Goal: Task Accomplishment & Management: Complete application form

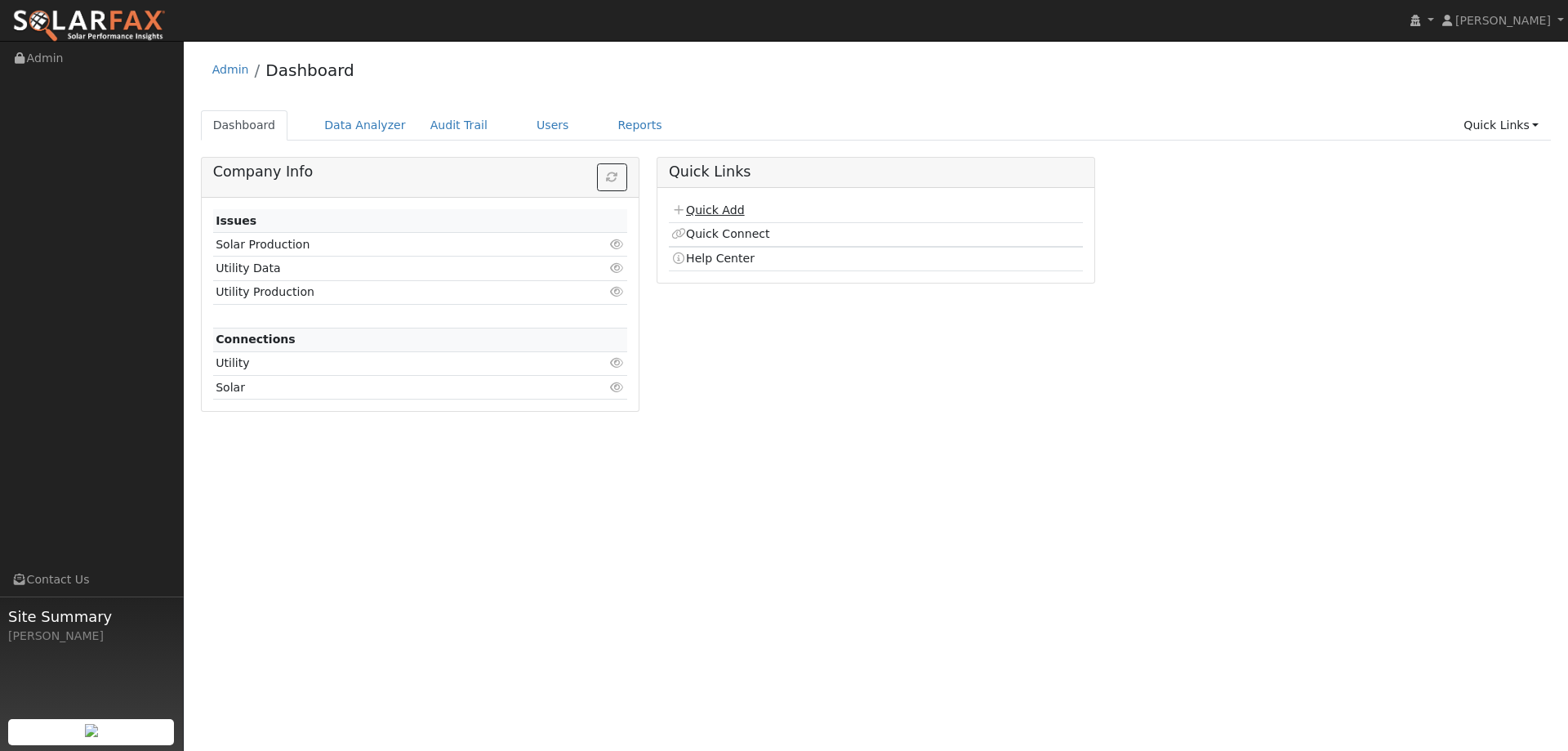
click at [695, 212] on link "Quick Add" at bounding box center [707, 210] width 73 height 13
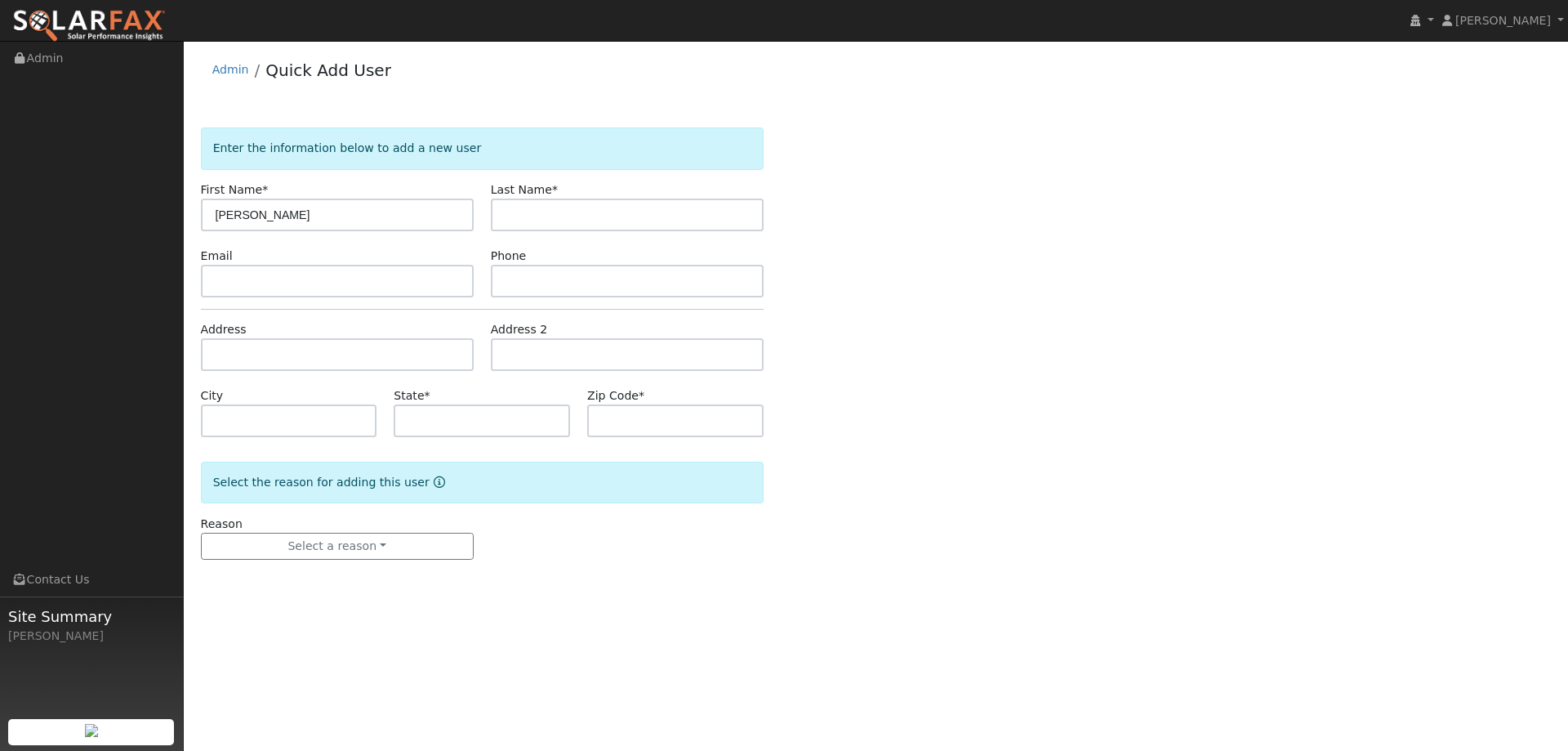
type input "[PERSON_NAME]"
type input "Desoto"
click at [296, 275] on input "text" at bounding box center [337, 281] width 273 height 33
paste input "gvella@gmail.com"
type input "gvella@gmail.com"
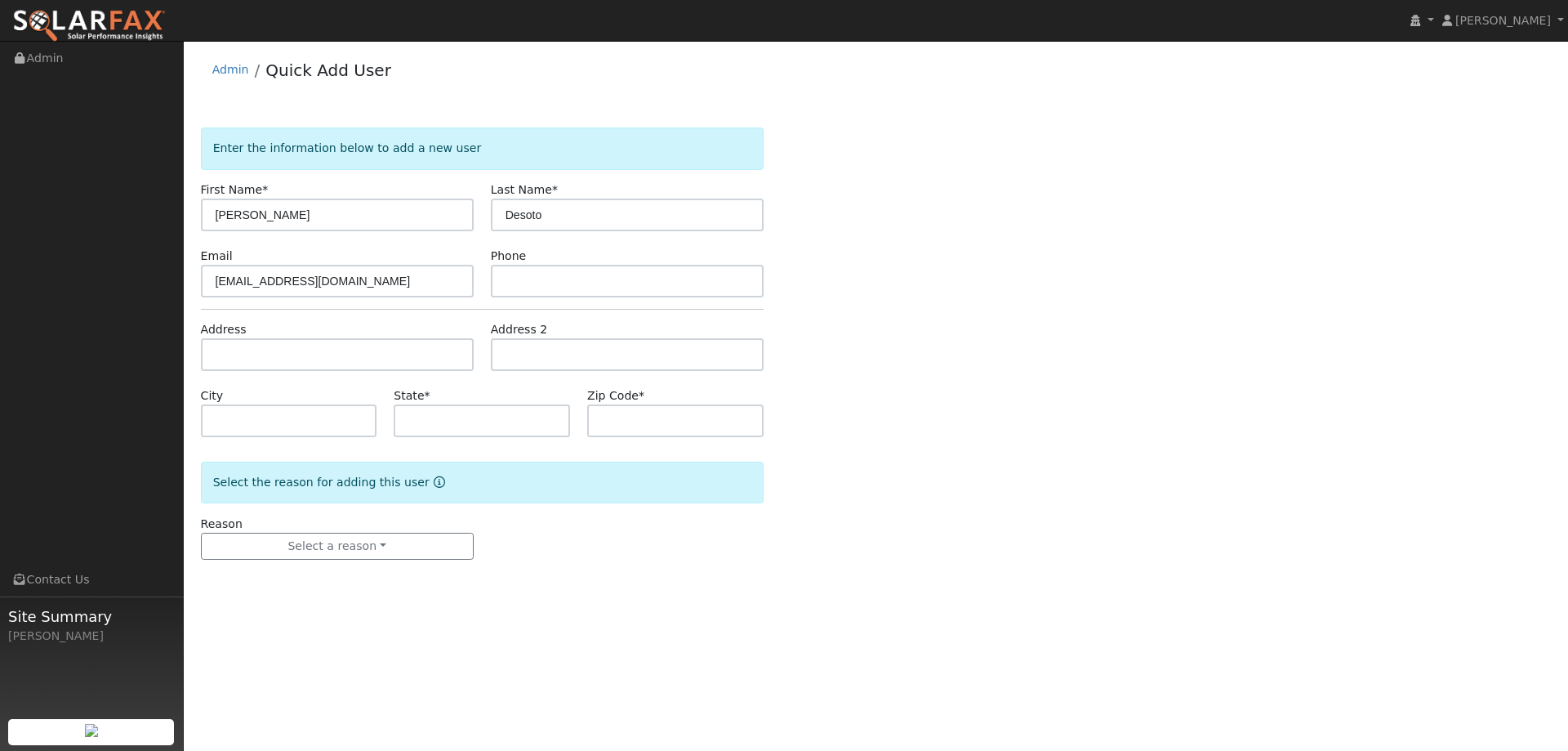
click at [607, 297] on form "Enter the information below to add a new user First Name * Gia Last Name * Deso…" at bounding box center [482, 359] width 563 height 465
click at [603, 282] on input "text" at bounding box center [627, 281] width 273 height 33
paste input "(707) 227-6210"
type input "(707) 227-6210"
click at [375, 359] on input "text" at bounding box center [337, 355] width 273 height 33
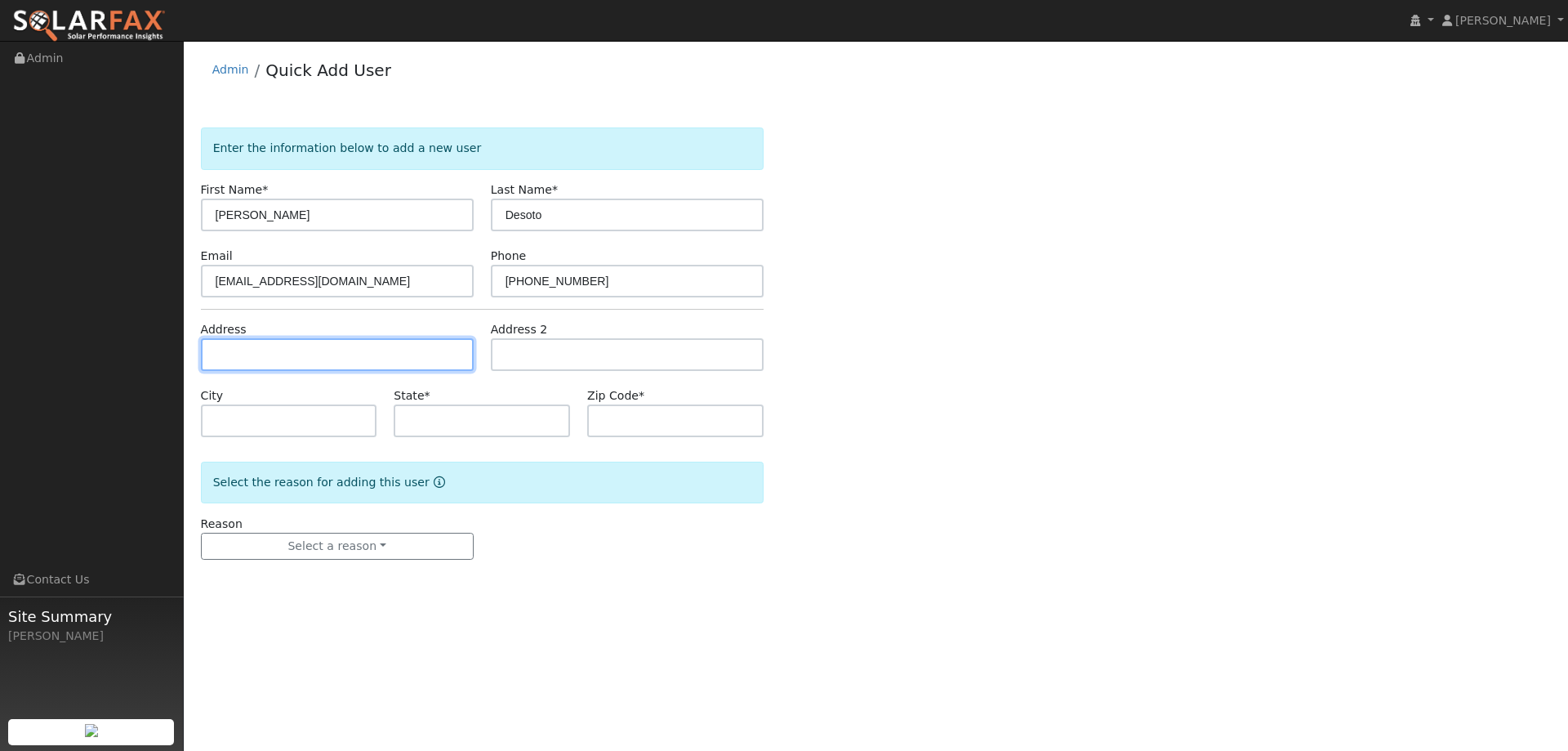
paste input "621 Ficus Way"
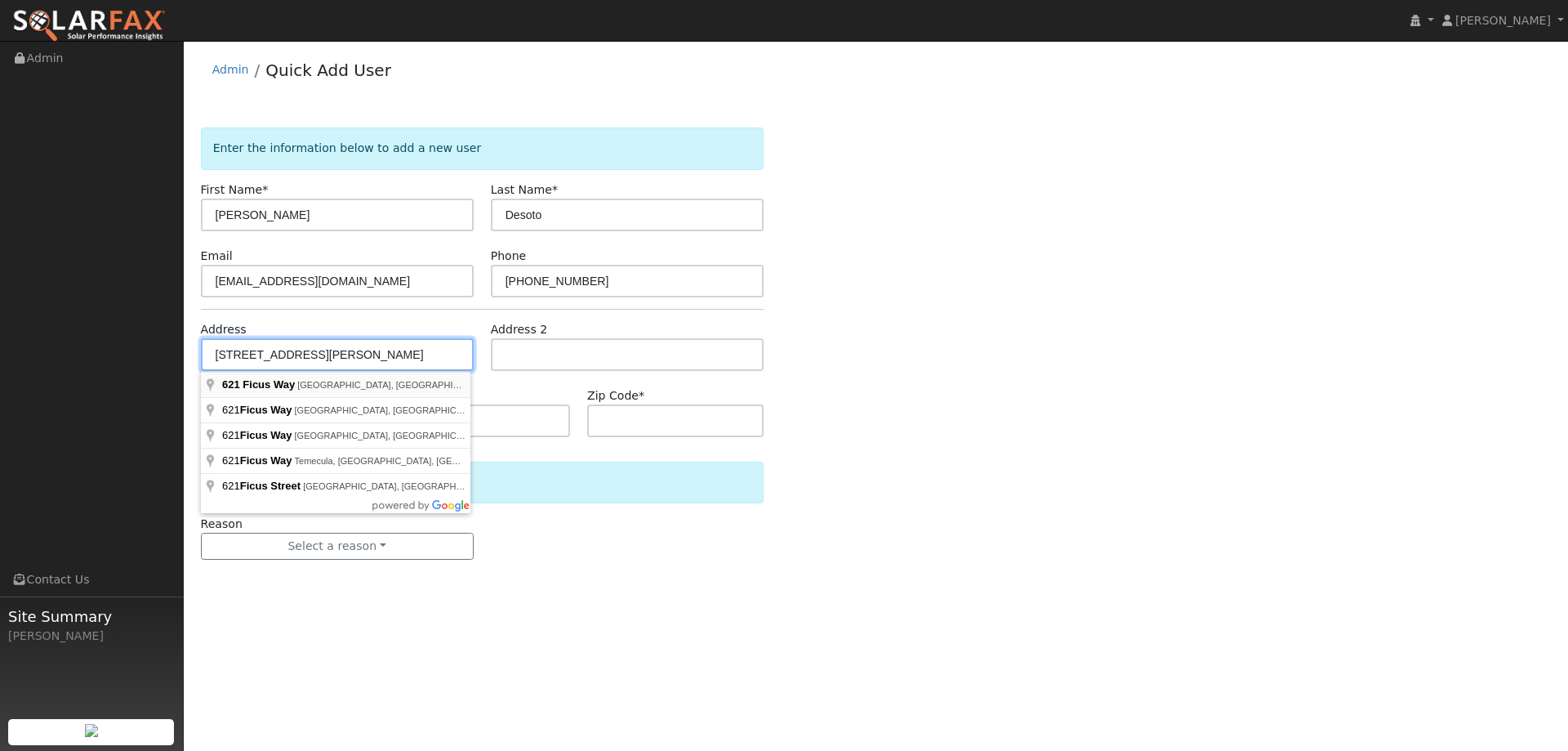
type input "621 Ficus Way"
type input "Winters"
type input "CA"
type input "95694"
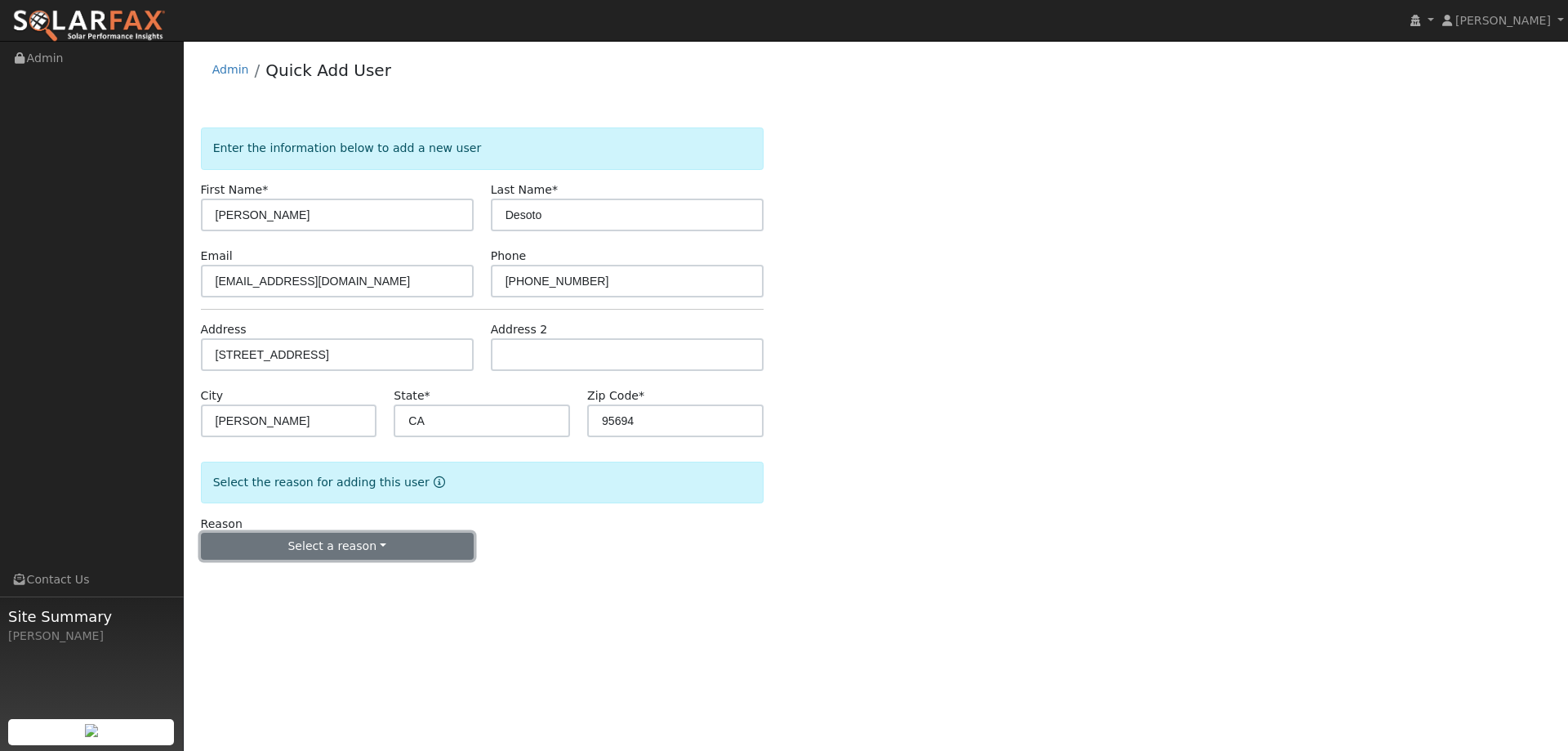
click at [410, 543] on button "Select a reason" at bounding box center [337, 546] width 273 height 28
click at [333, 584] on link "New lead" at bounding box center [292, 580] width 180 height 23
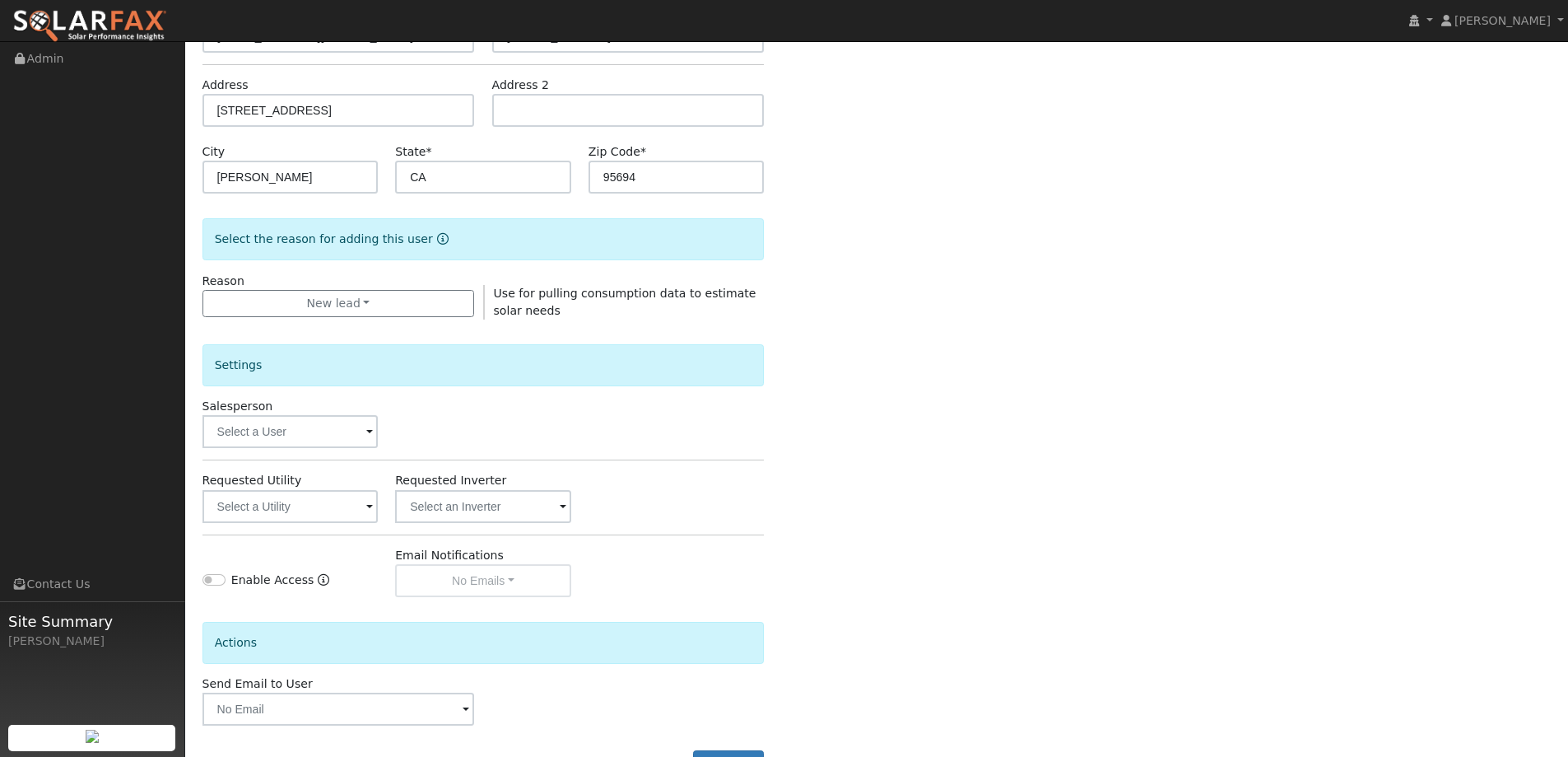
scroll to position [310, 0]
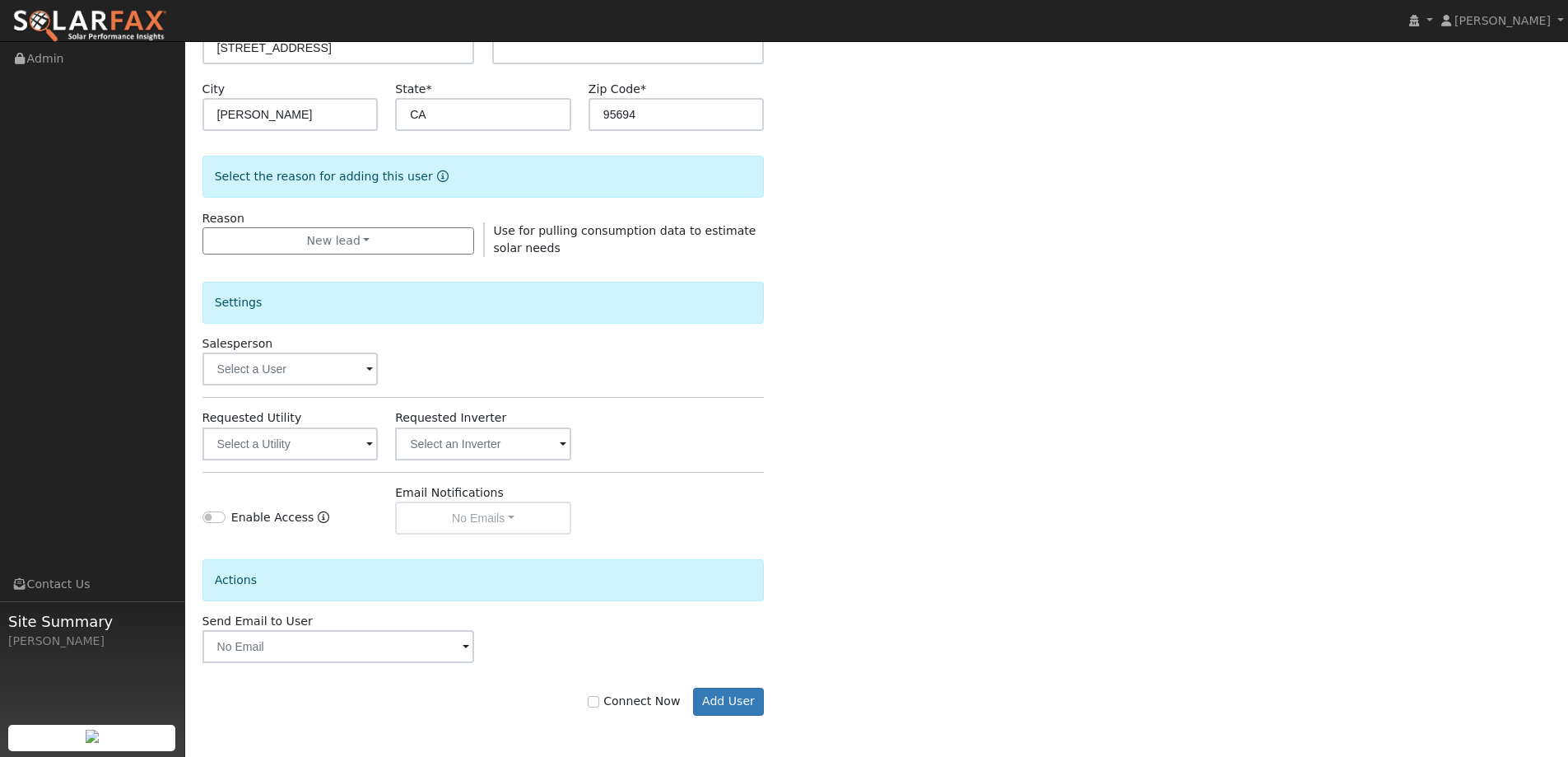
click at [326, 389] on div "Settings Salesperson Requested Utility Requested Inverter Enable Access Email N…" at bounding box center [483, 396] width 562 height 278
click at [325, 379] on input "text" at bounding box center [290, 369] width 176 height 33
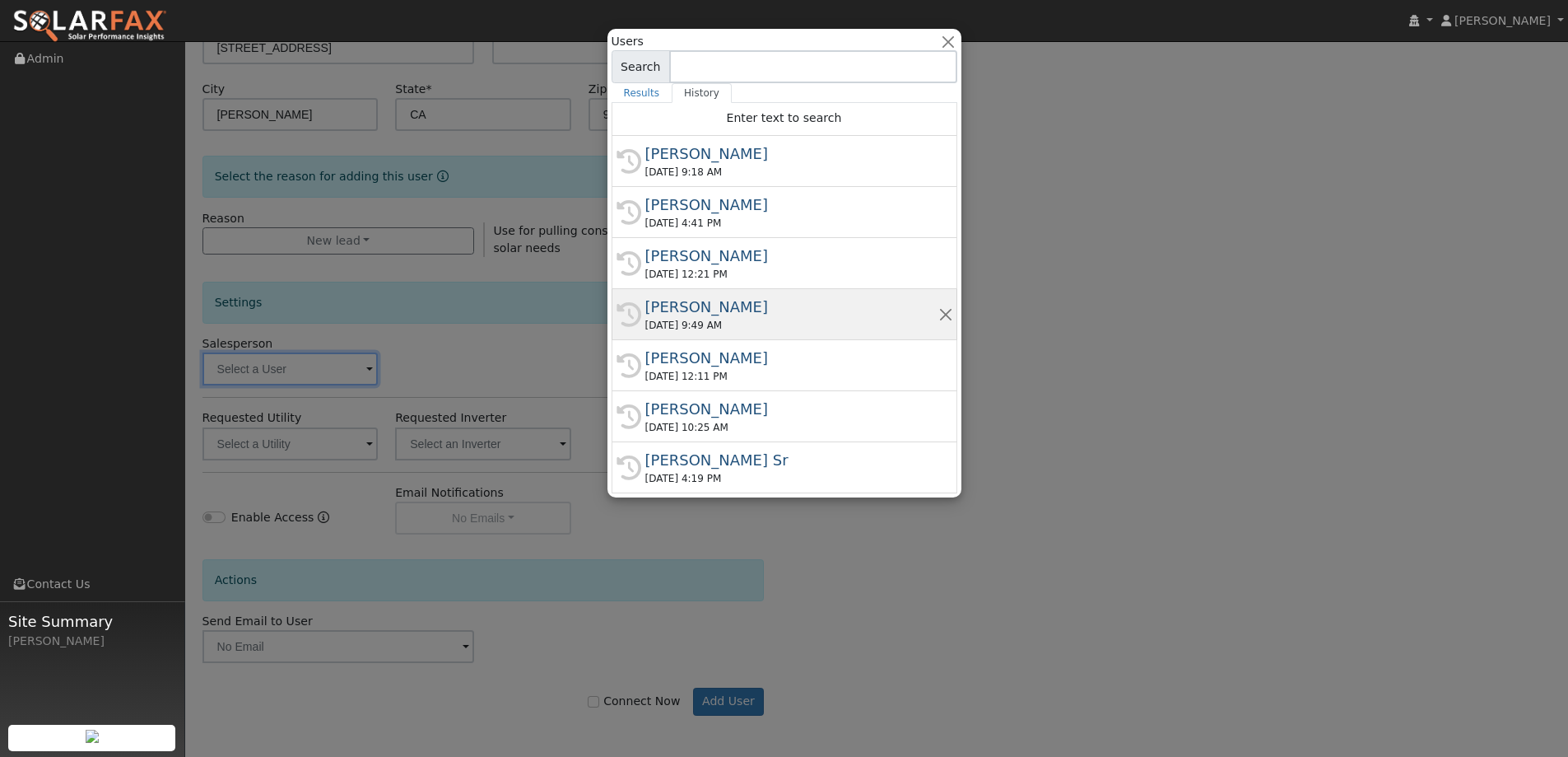
click at [741, 321] on div "09/30/2025 9:49 AM" at bounding box center [792, 325] width 293 height 15
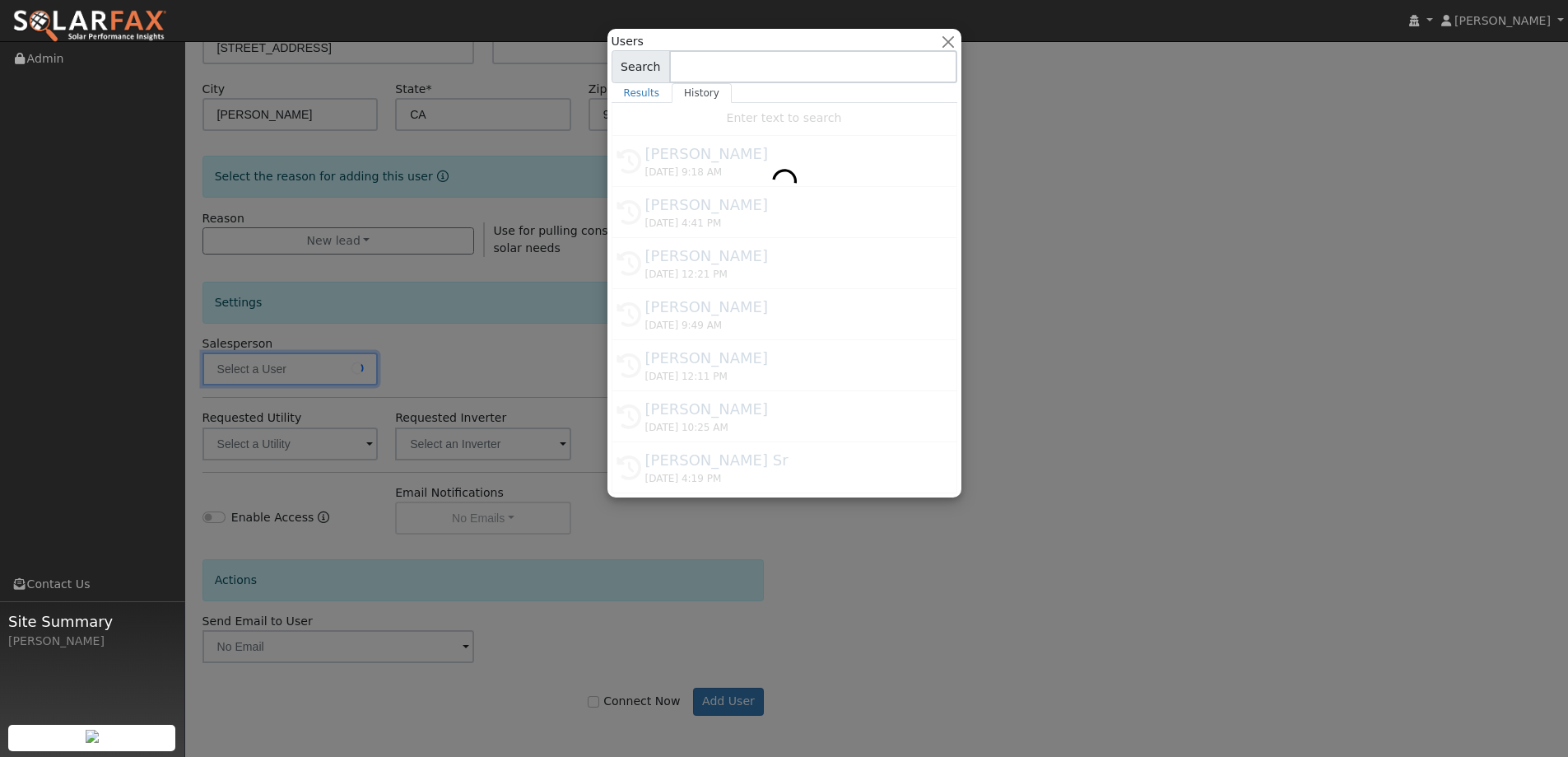
type input "Tory Kelly"
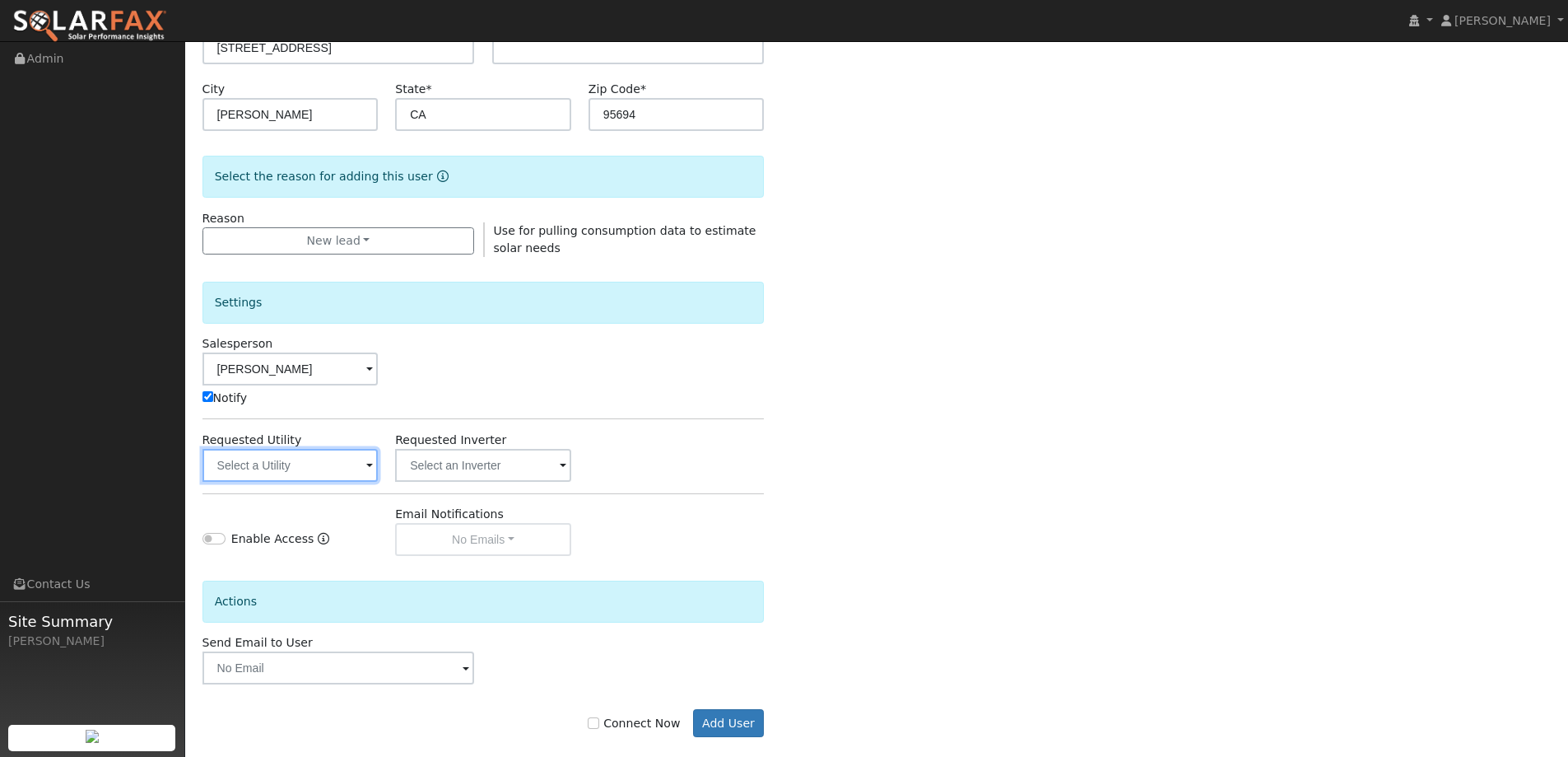
click at [351, 457] on input "text" at bounding box center [290, 466] width 176 height 33
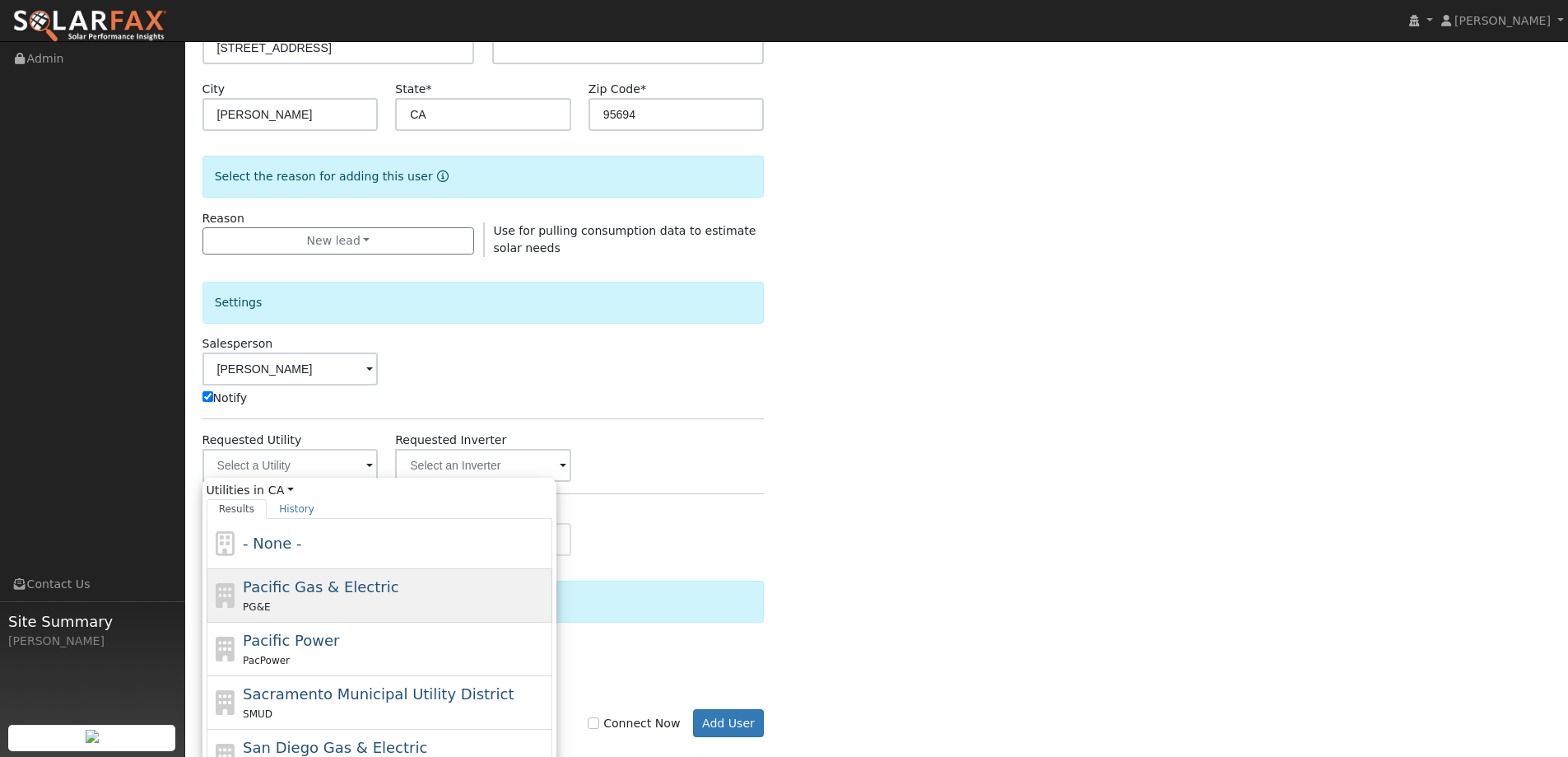
click at [396, 590] on div "Pacific Gas & Electric PG&E" at bounding box center [395, 596] width 305 height 39
type input "Pacific Gas & Electric"
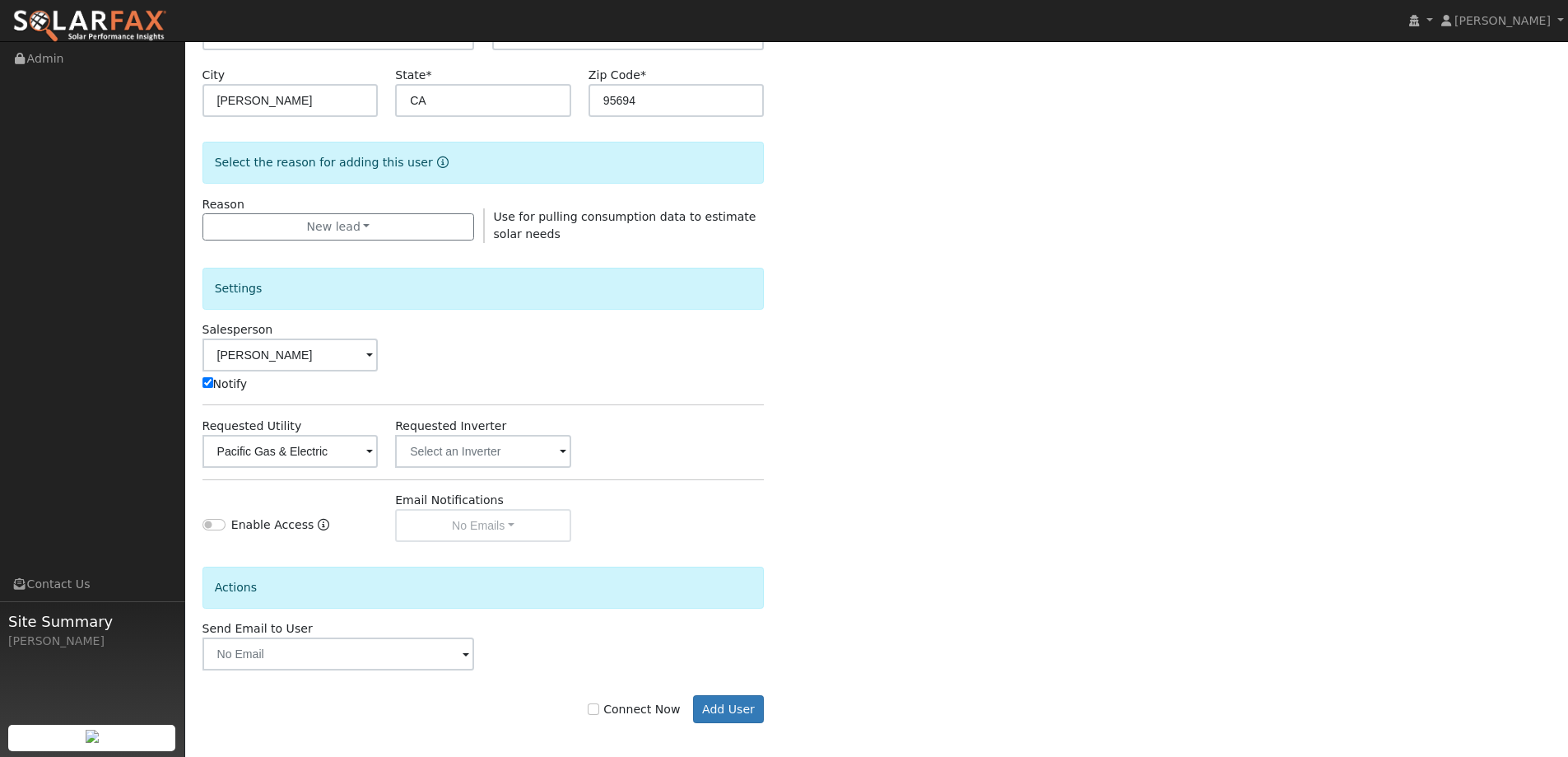
scroll to position [331, 0]
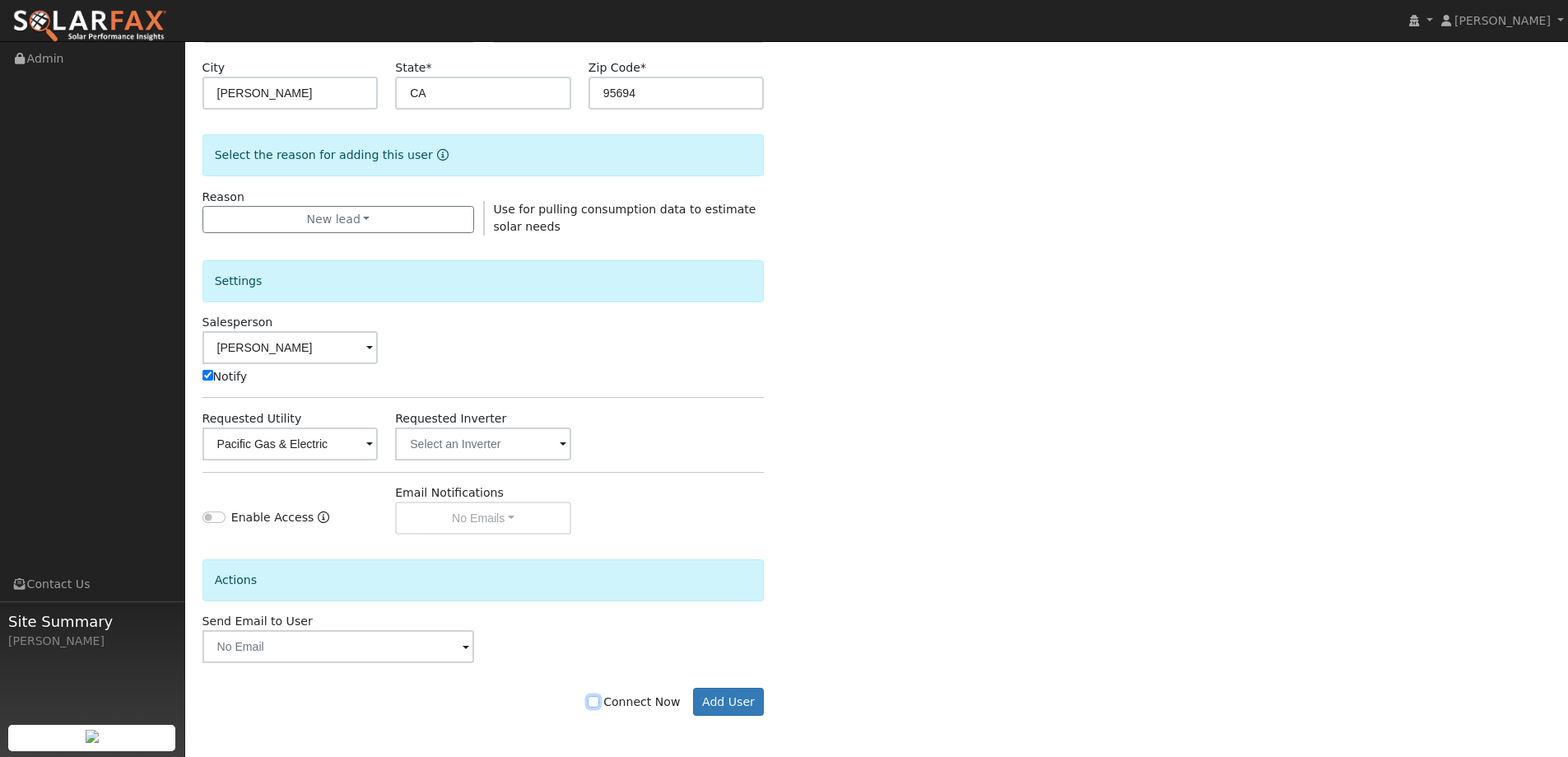
click at [599, 700] on input "Connect Now" at bounding box center [593, 701] width 12 height 12
checkbox input "true"
click at [712, 711] on button "Add User" at bounding box center [728, 701] width 71 height 28
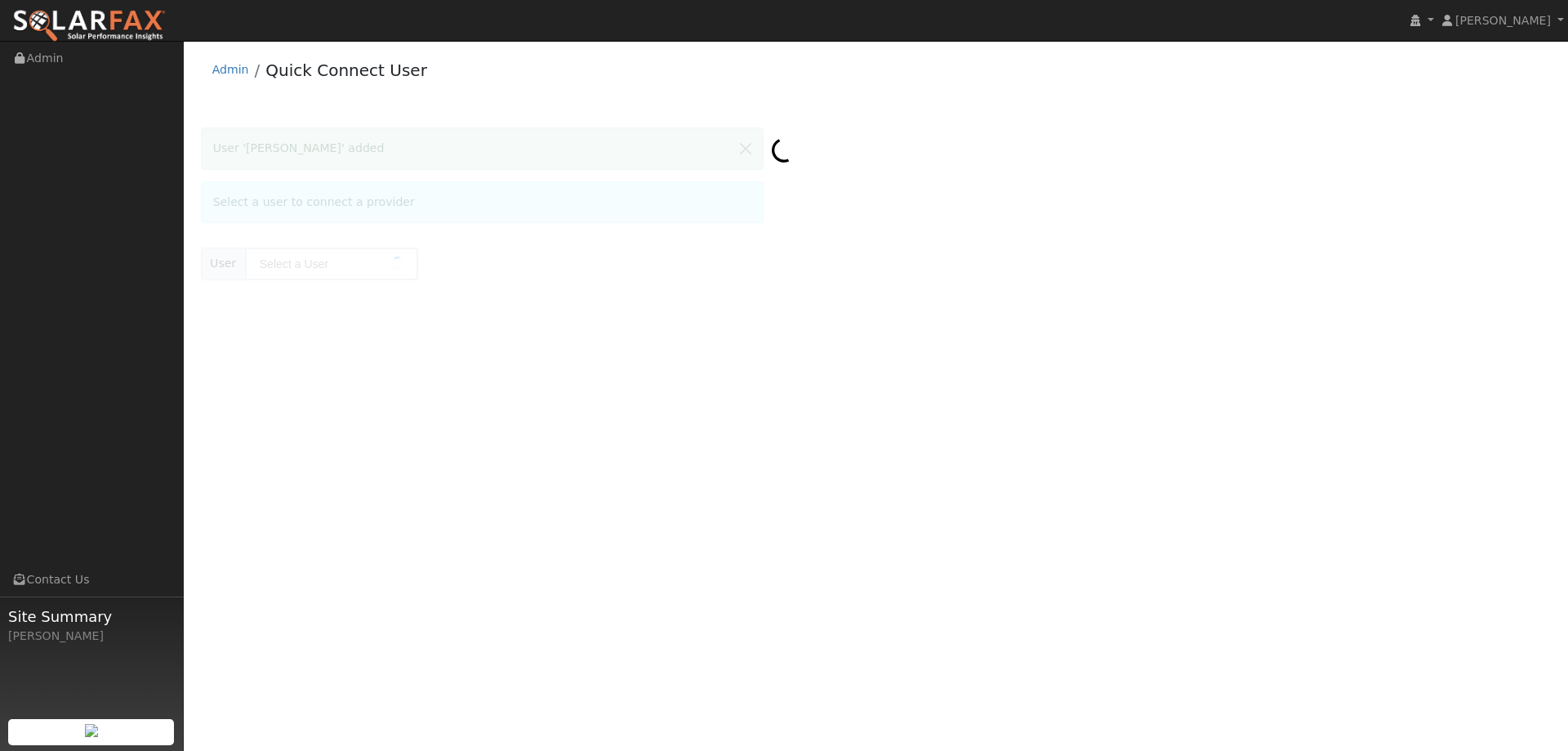
type input "Gia Desoto"
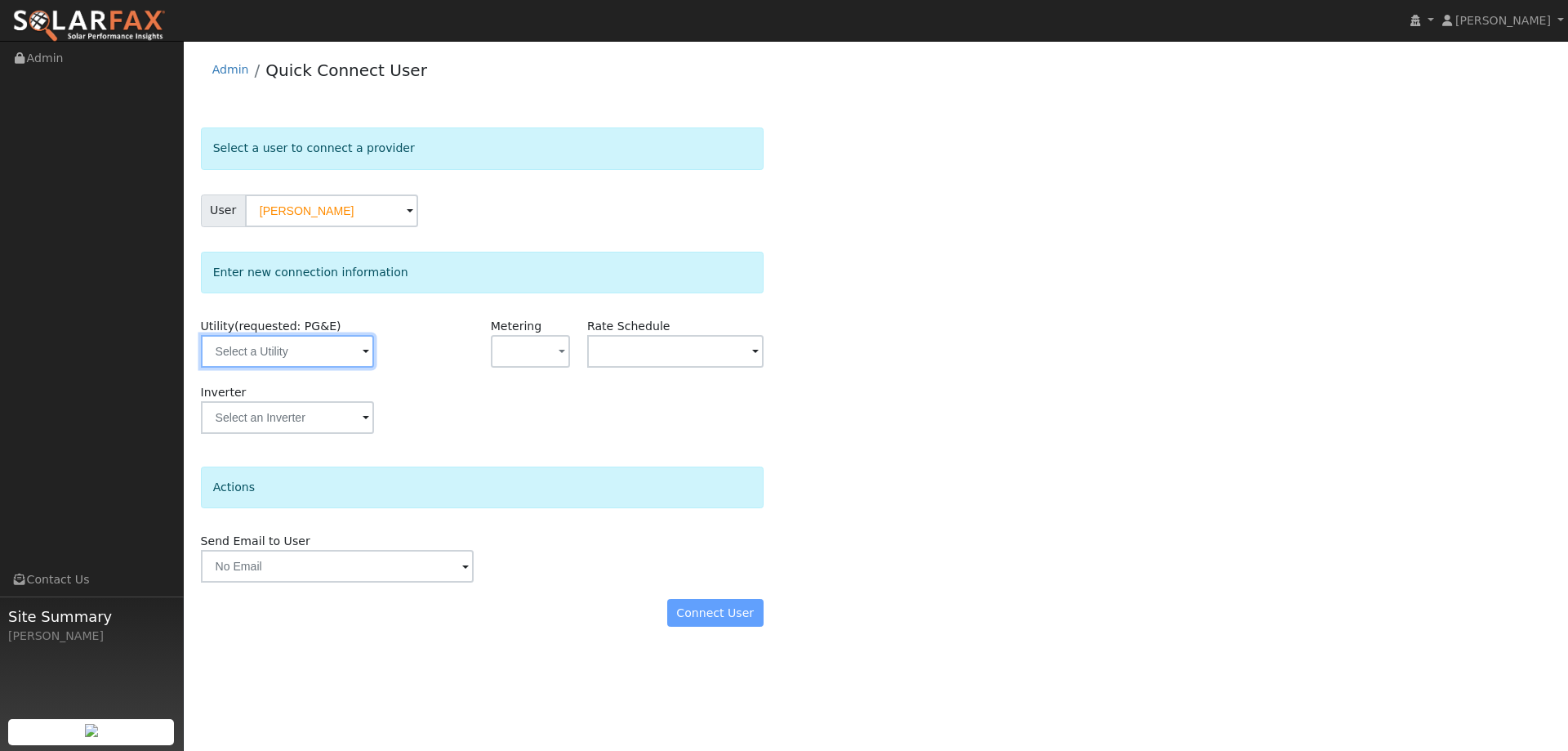
click at [354, 350] on input "text" at bounding box center [287, 351] width 173 height 33
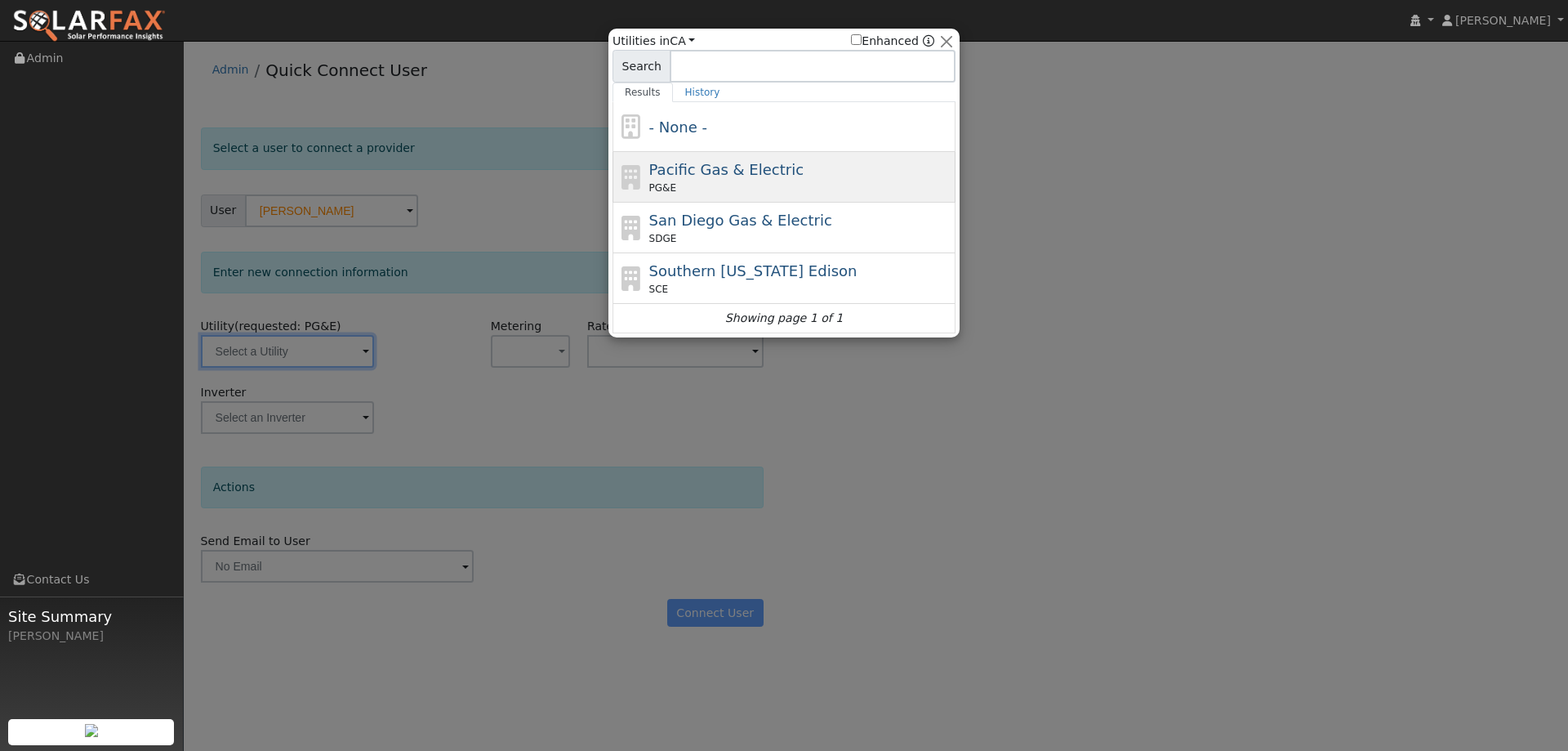
click at [725, 180] on div "Pacific Gas & Electric PG&E" at bounding box center [800, 177] width 303 height 37
type input "PG&E"
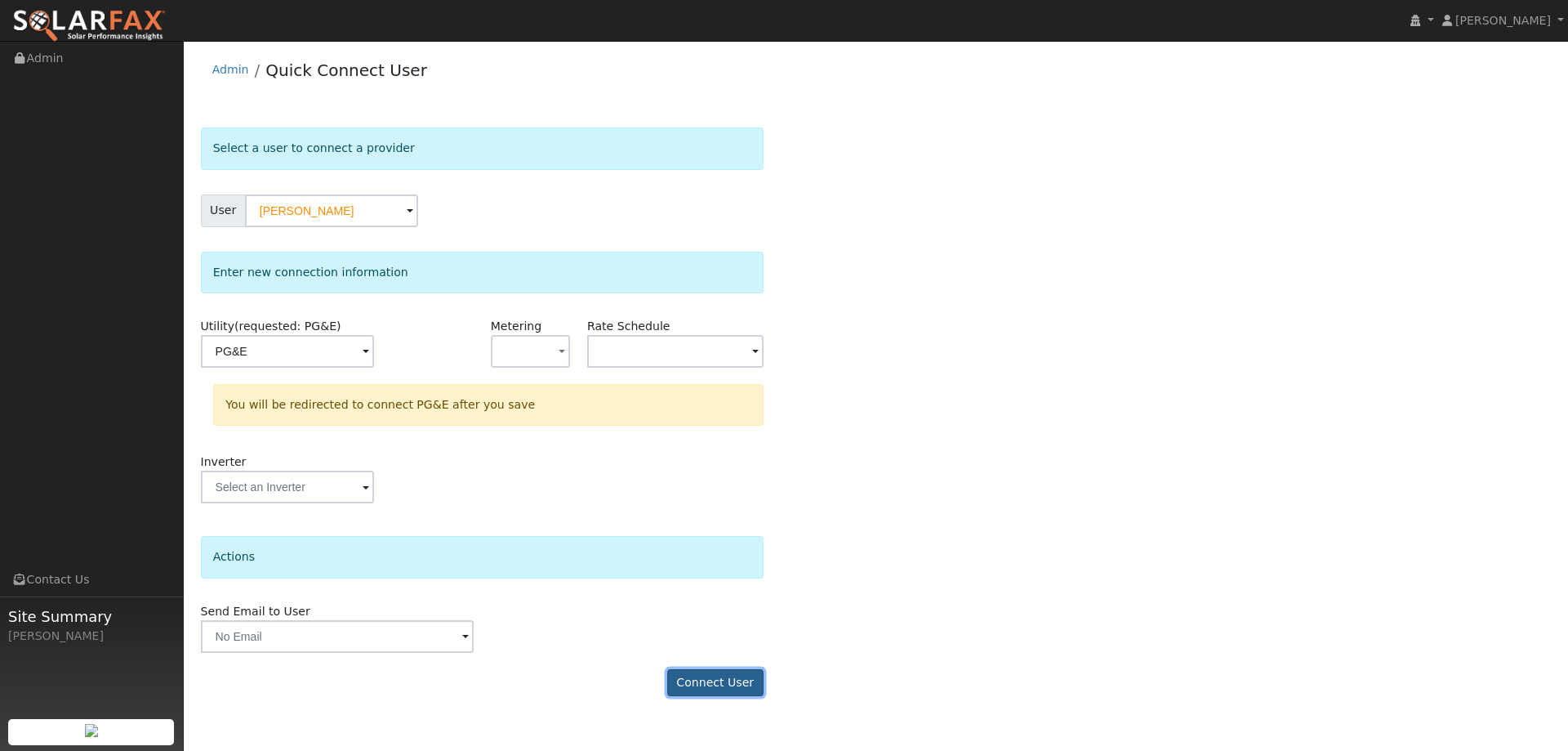
click at [712, 673] on button "Connect User" at bounding box center [715, 683] width 96 height 28
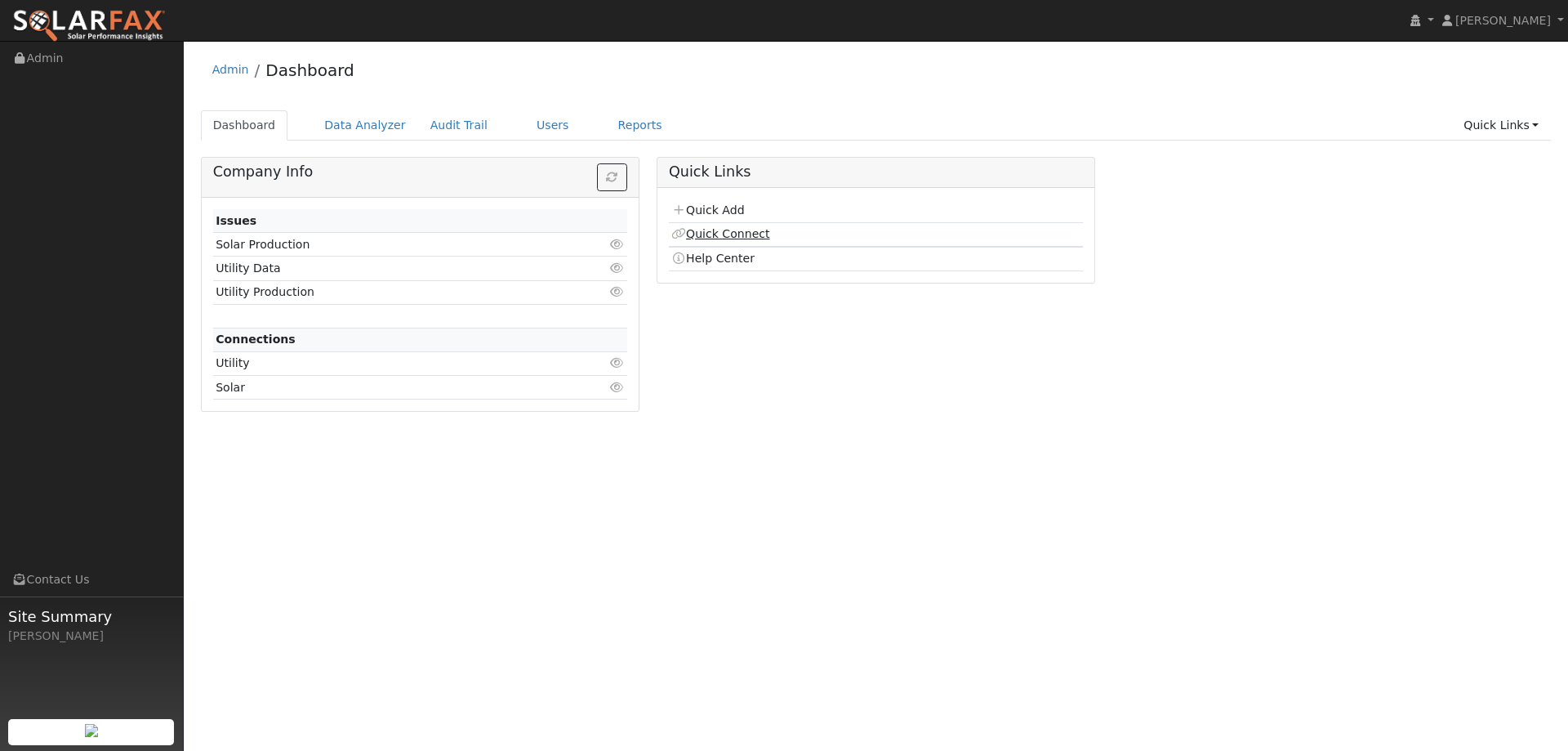
click at [743, 235] on link "Quick Connect" at bounding box center [720, 233] width 98 height 13
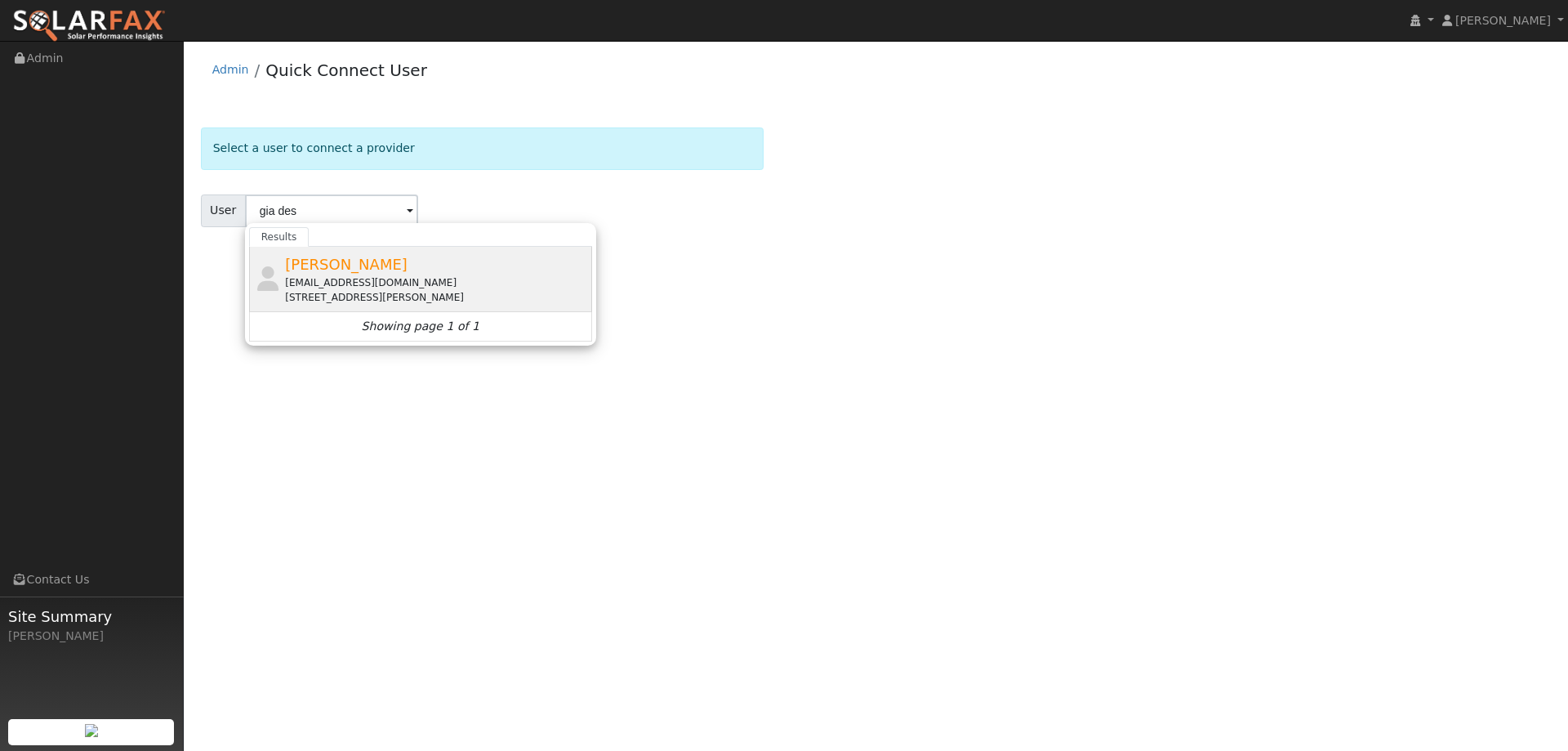
click at [455, 266] on div "Gia Desoto gvella@gmail.com 621 Ficus Way, Winters, CA 95694" at bounding box center [437, 278] width 303 height 51
type input "Gia Desoto"
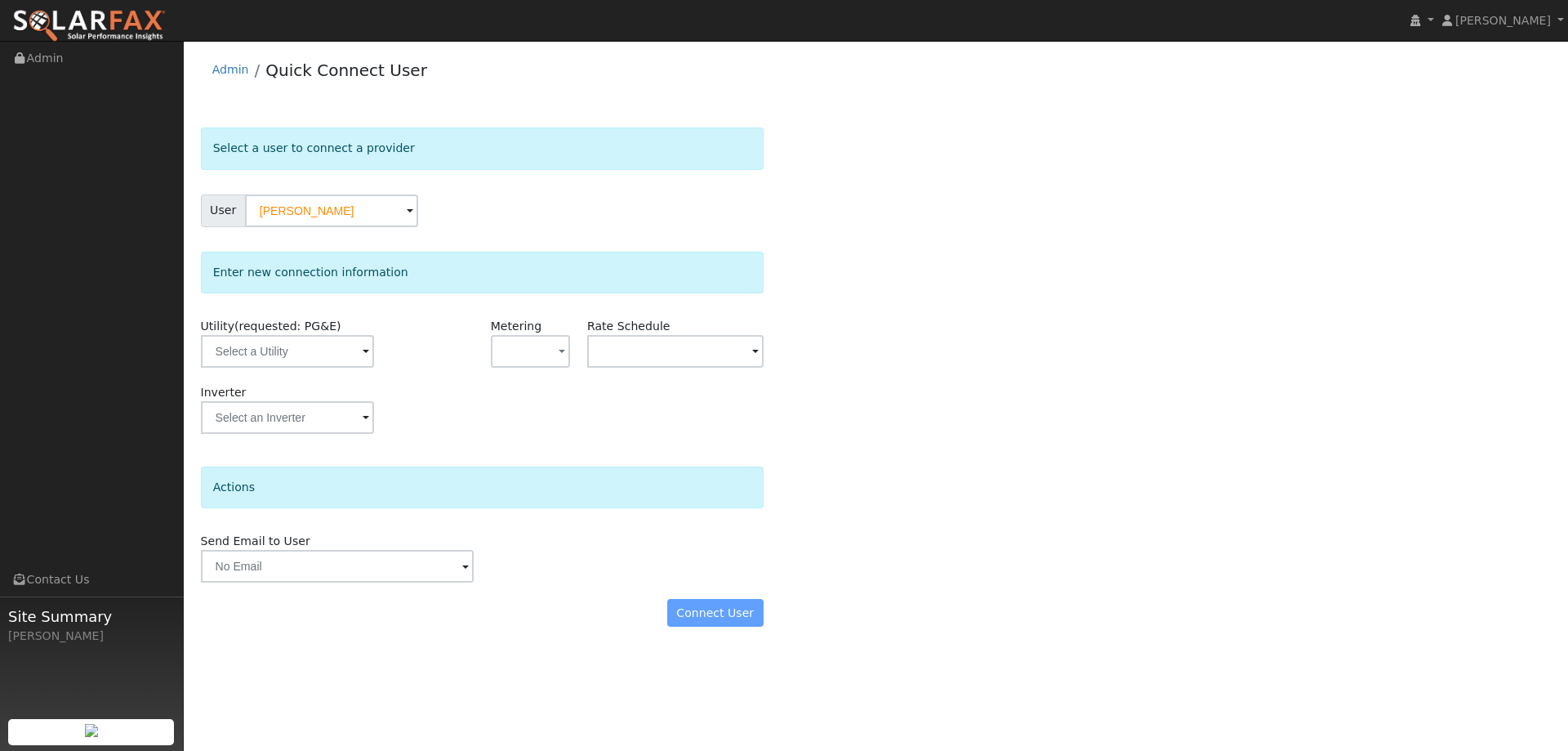
click at [364, 359] on span at bounding box center [366, 352] width 7 height 18
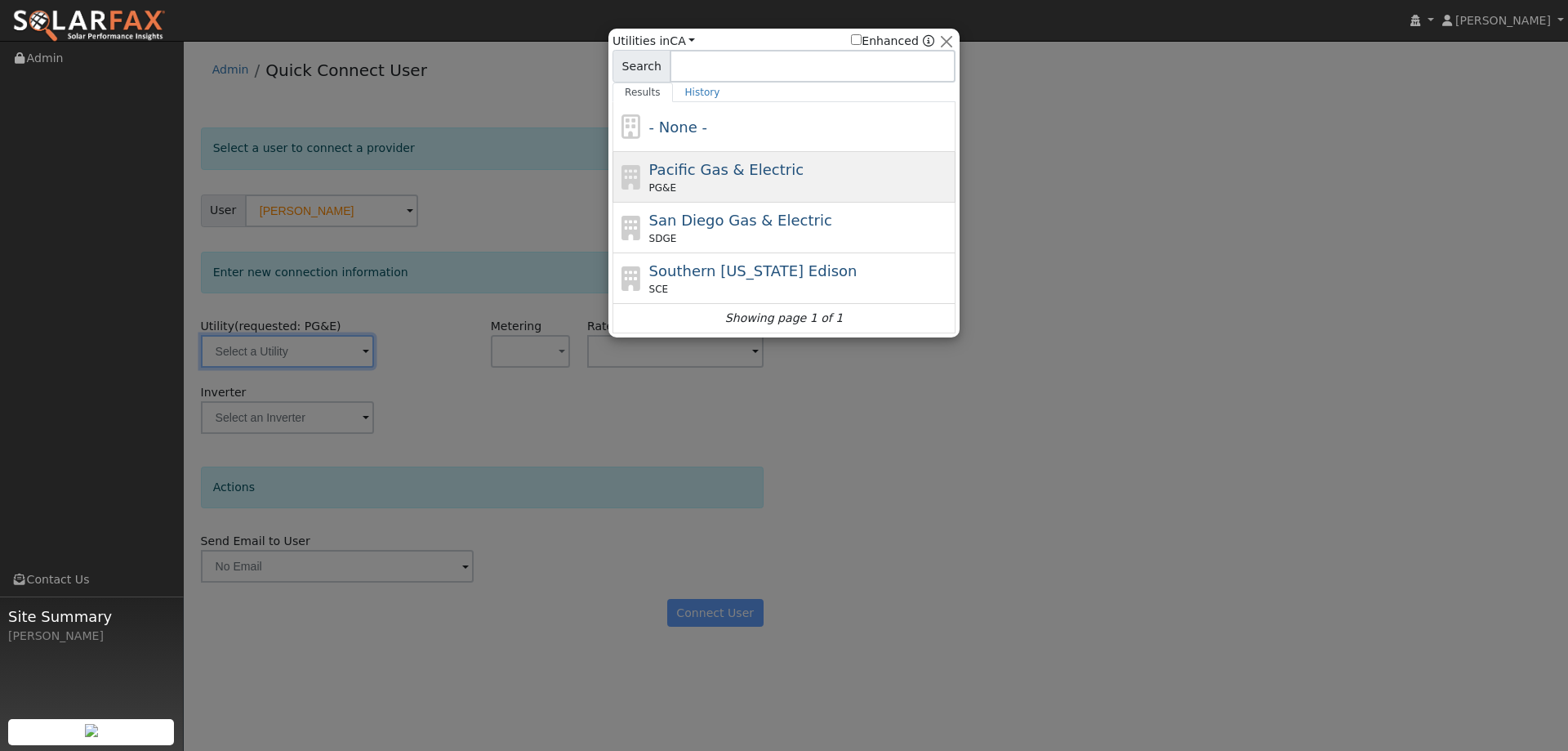
click at [689, 173] on span "Pacific Gas & Electric" at bounding box center [726, 170] width 154 height 17
type input "PG&E"
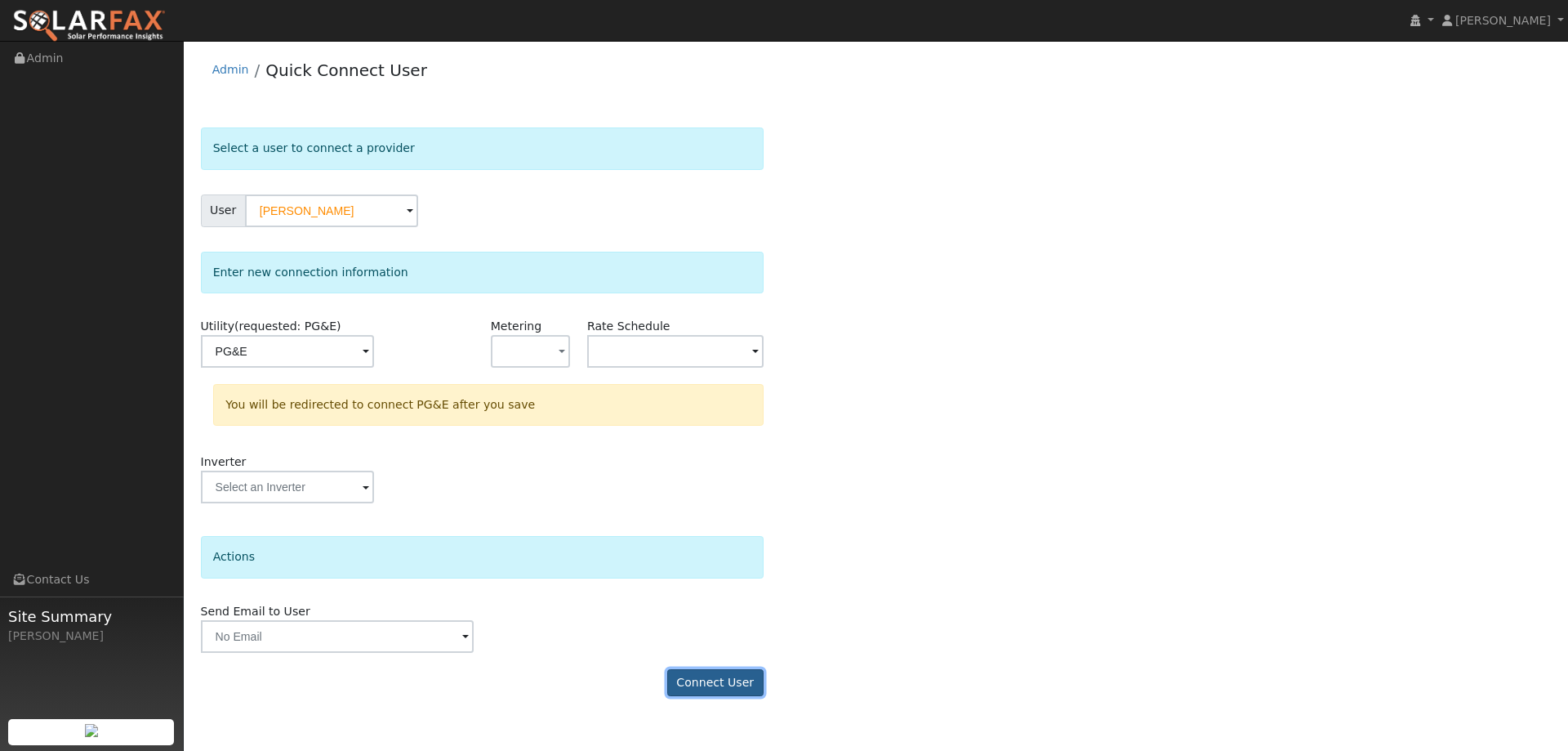
click at [721, 671] on button "Connect User" at bounding box center [715, 683] width 96 height 28
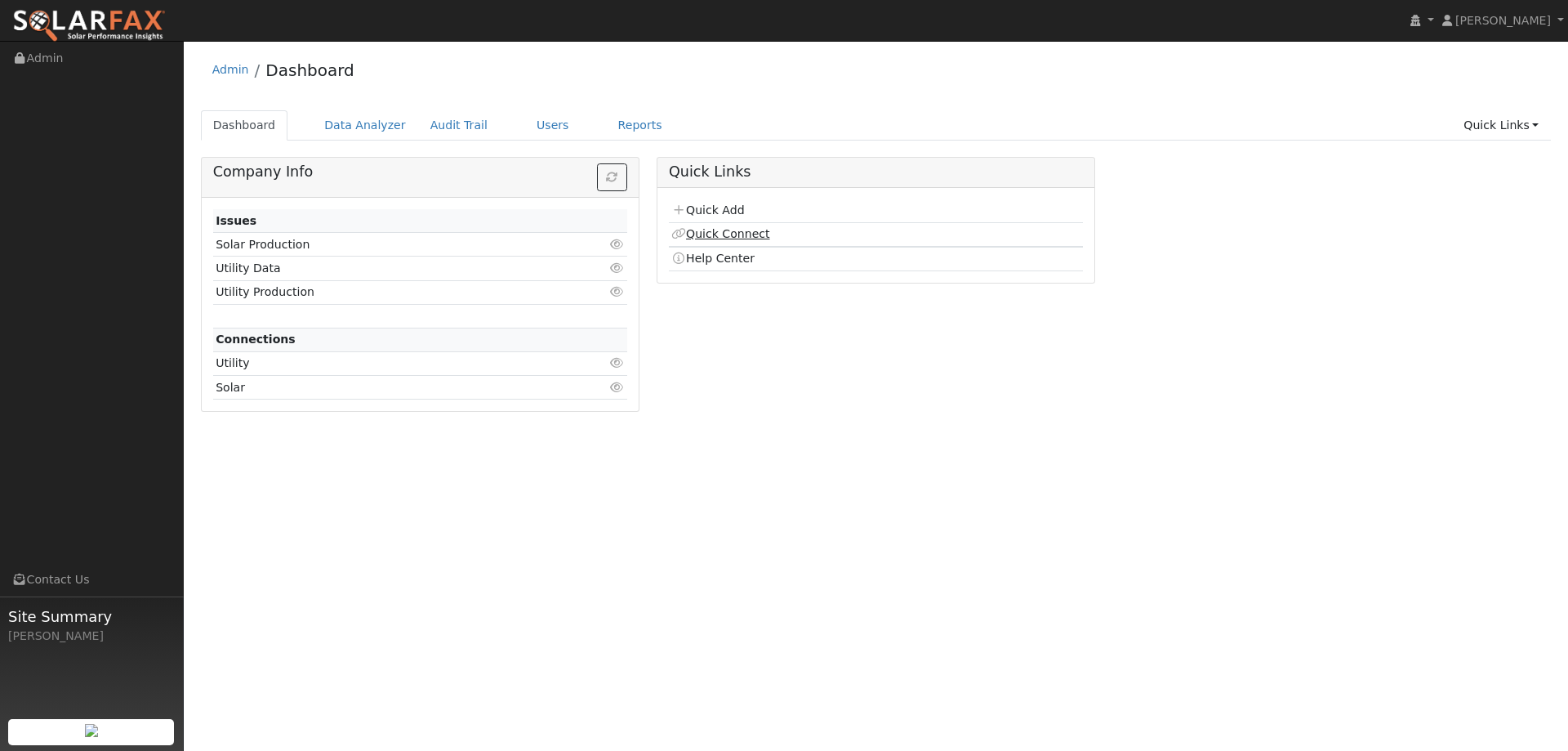
click at [753, 235] on link "Quick Connect" at bounding box center [720, 233] width 98 height 13
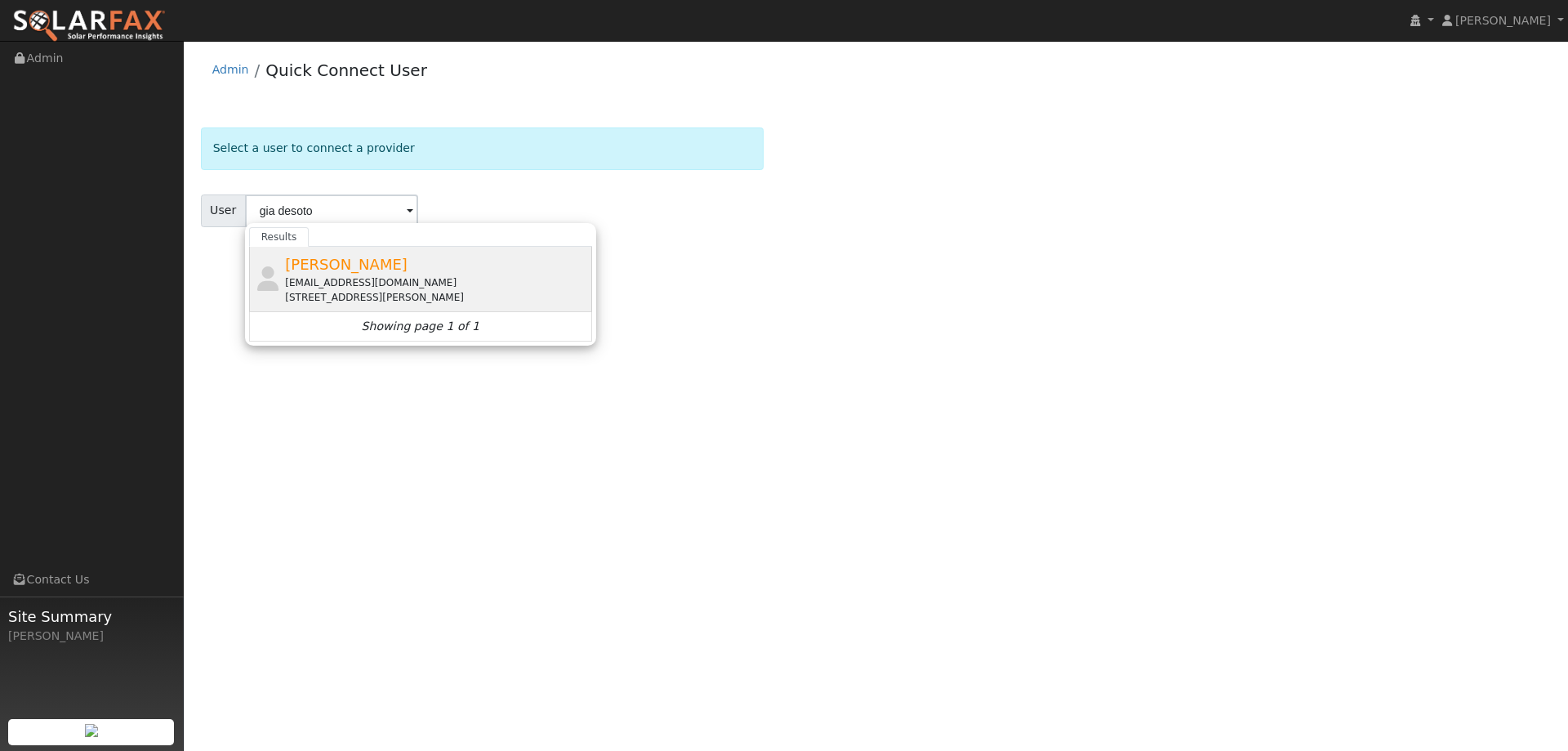
click at [523, 281] on div "[EMAIL_ADDRESS][DOMAIN_NAME]" at bounding box center [437, 282] width 303 height 15
type input "[PERSON_NAME]"
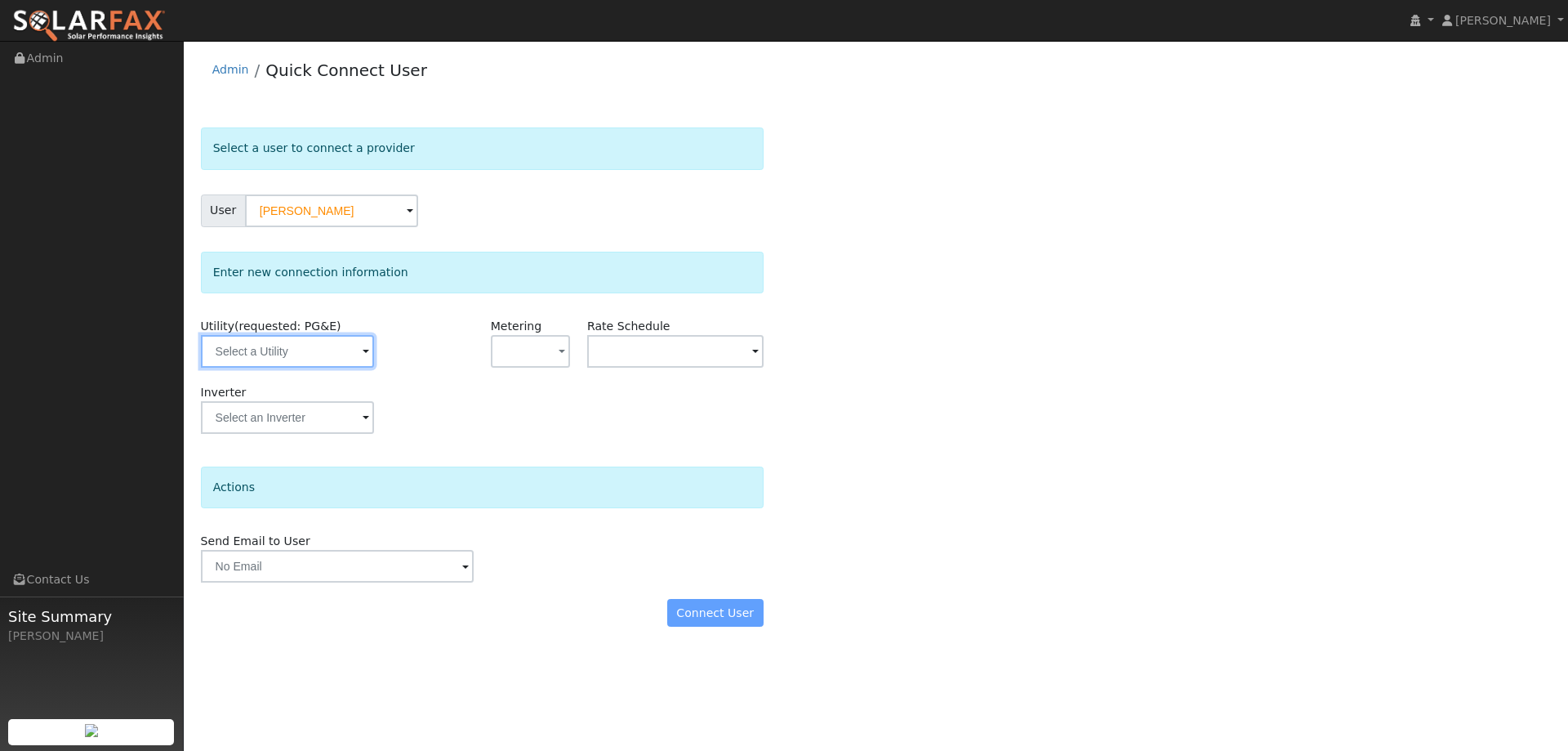
click at [354, 358] on input "text" at bounding box center [287, 351] width 173 height 33
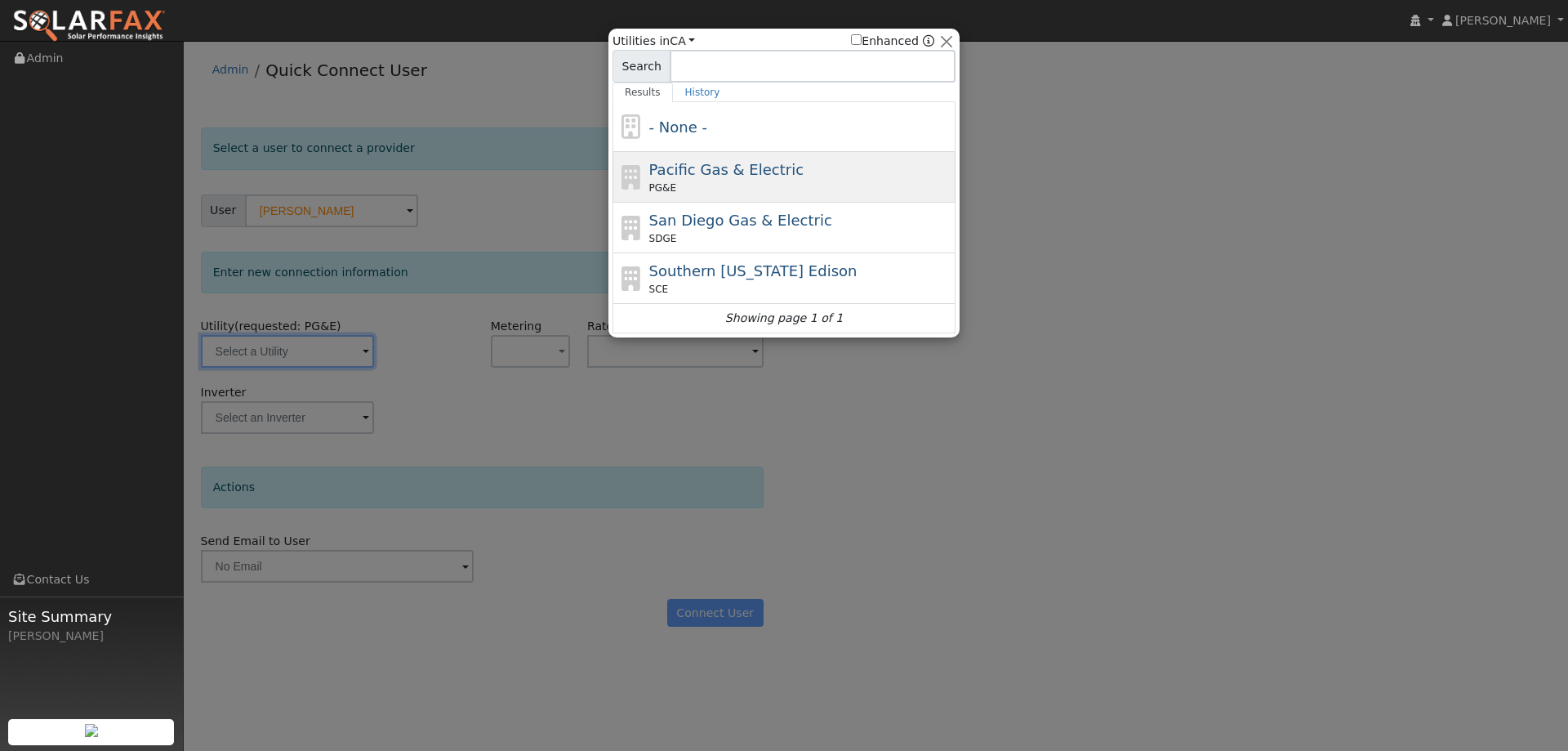
click at [725, 188] on div "PG&E" at bounding box center [800, 187] width 303 height 15
type input "PG&E"
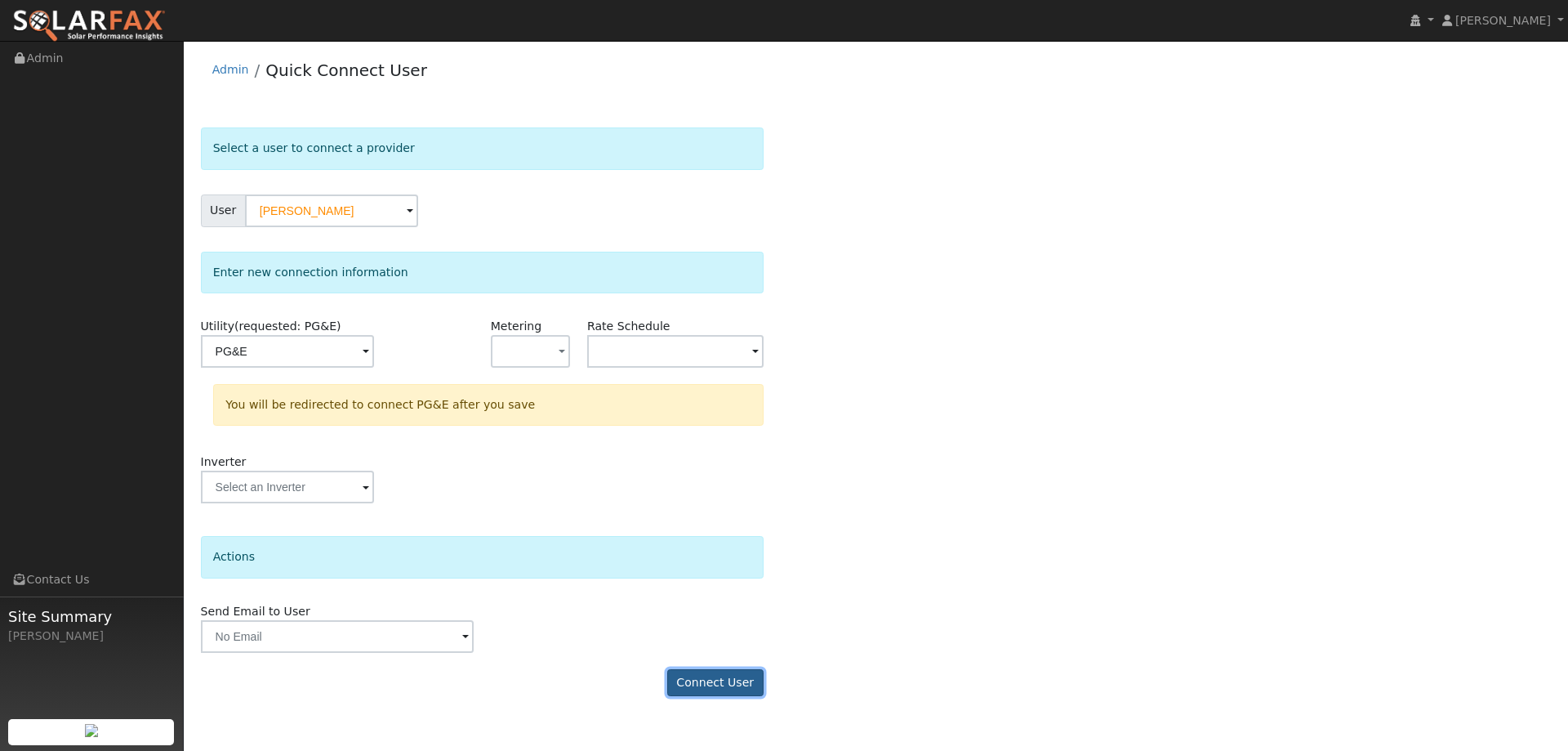
click at [716, 686] on button "Connect User" at bounding box center [715, 683] width 96 height 28
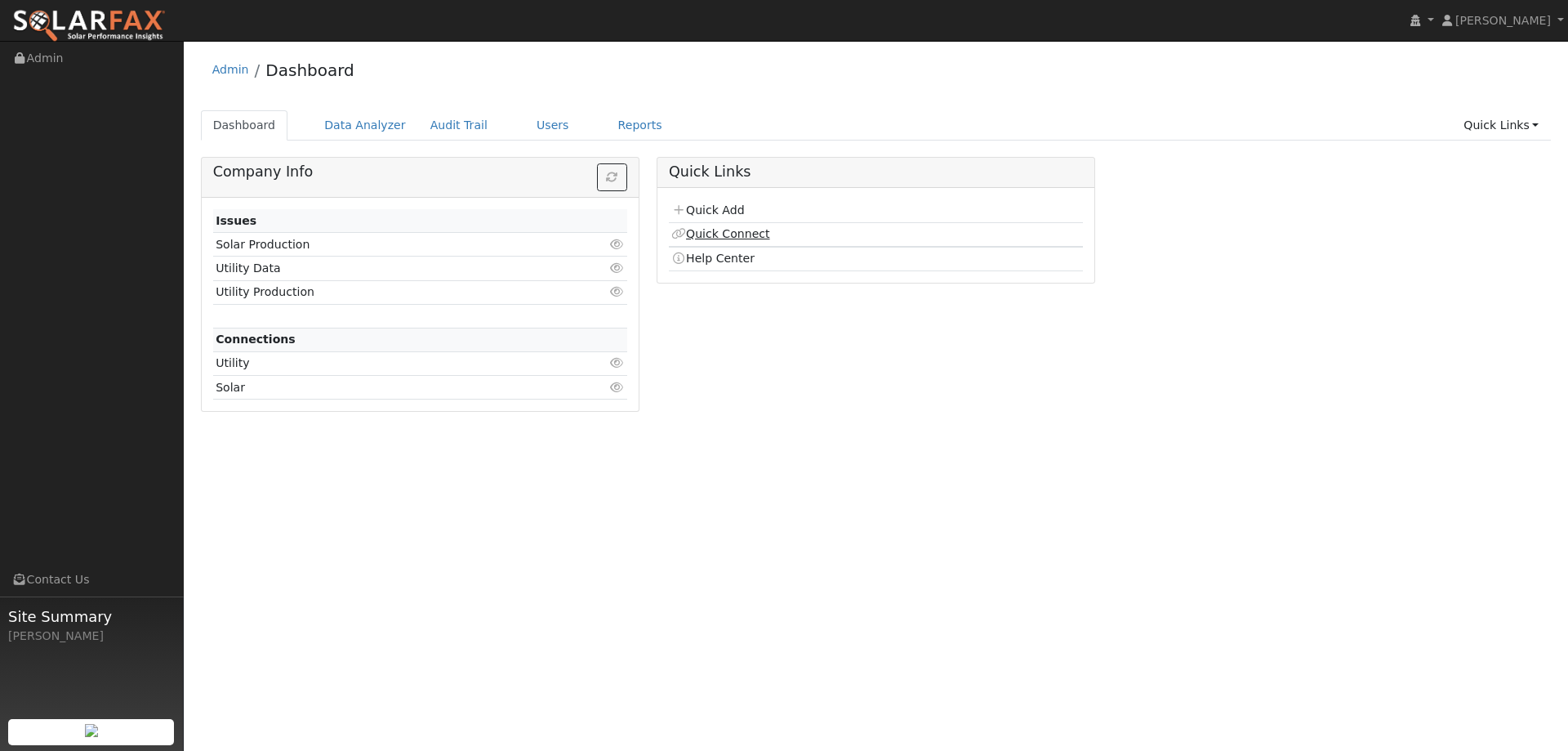
click at [697, 227] on link "Quick Connect" at bounding box center [720, 233] width 98 height 13
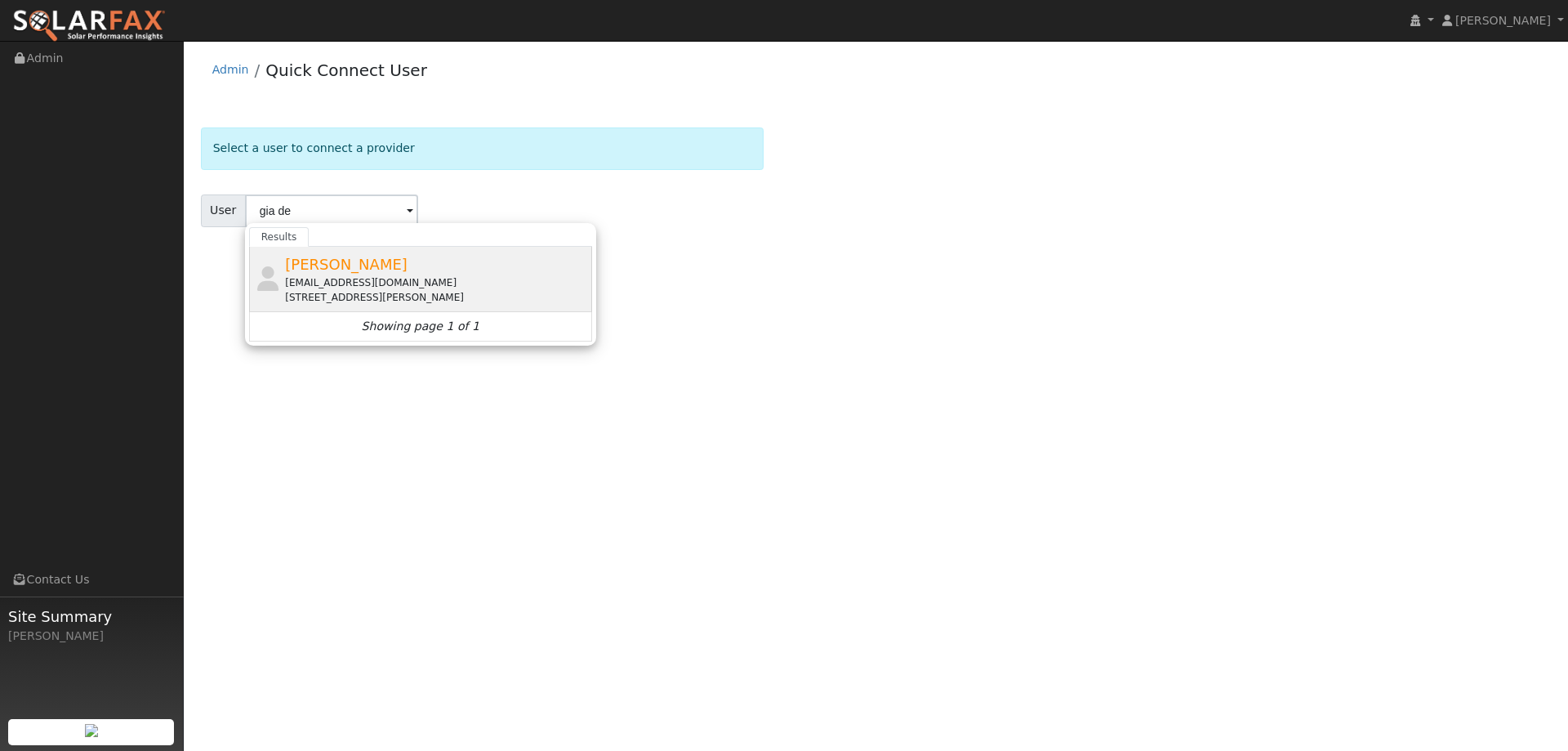
click at [390, 266] on div "[PERSON_NAME] [EMAIL_ADDRESS][DOMAIN_NAME] [STREET_ADDRESS][PERSON_NAME]" at bounding box center [437, 278] width 303 height 51
type input "[PERSON_NAME]"
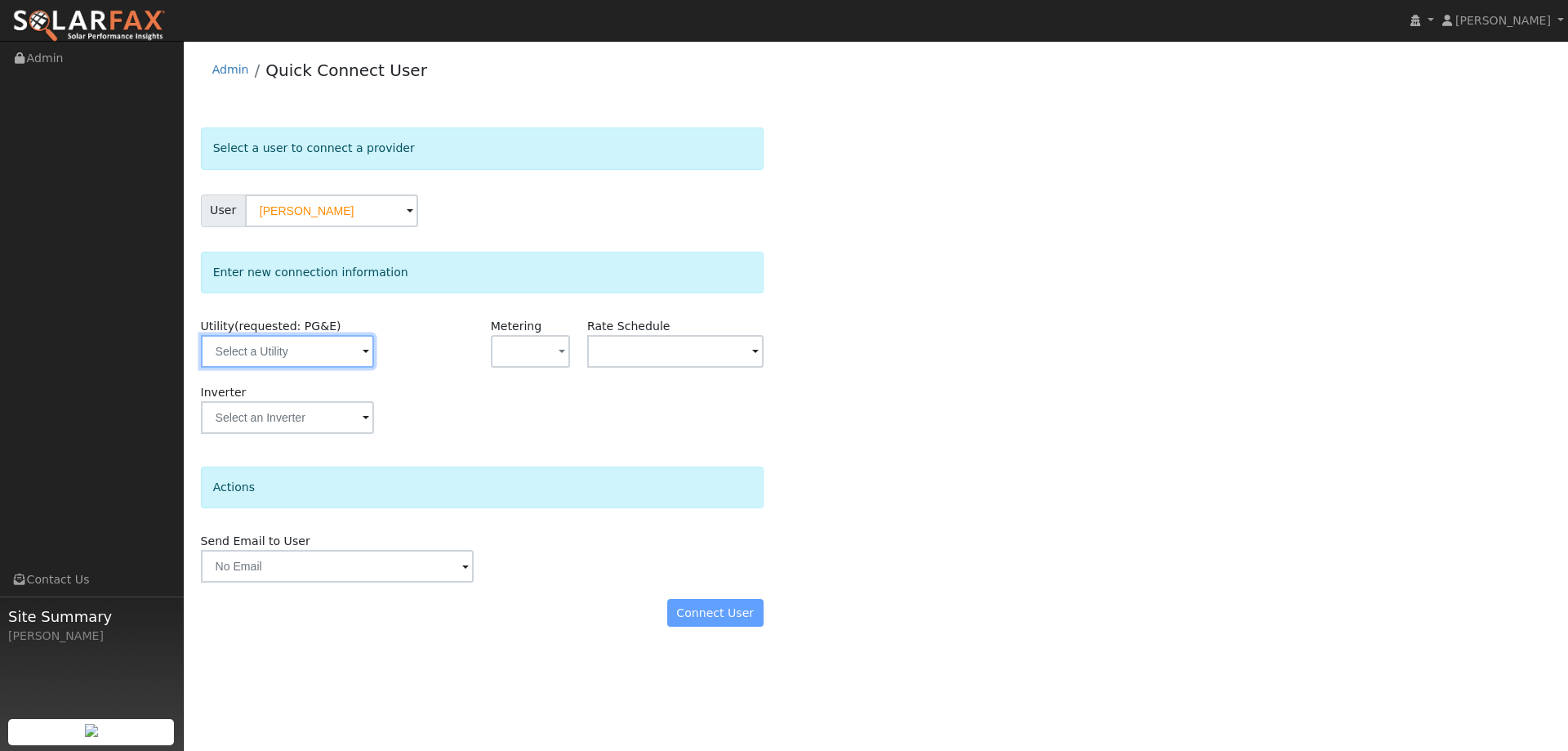
click at [262, 346] on input "text" at bounding box center [287, 351] width 173 height 33
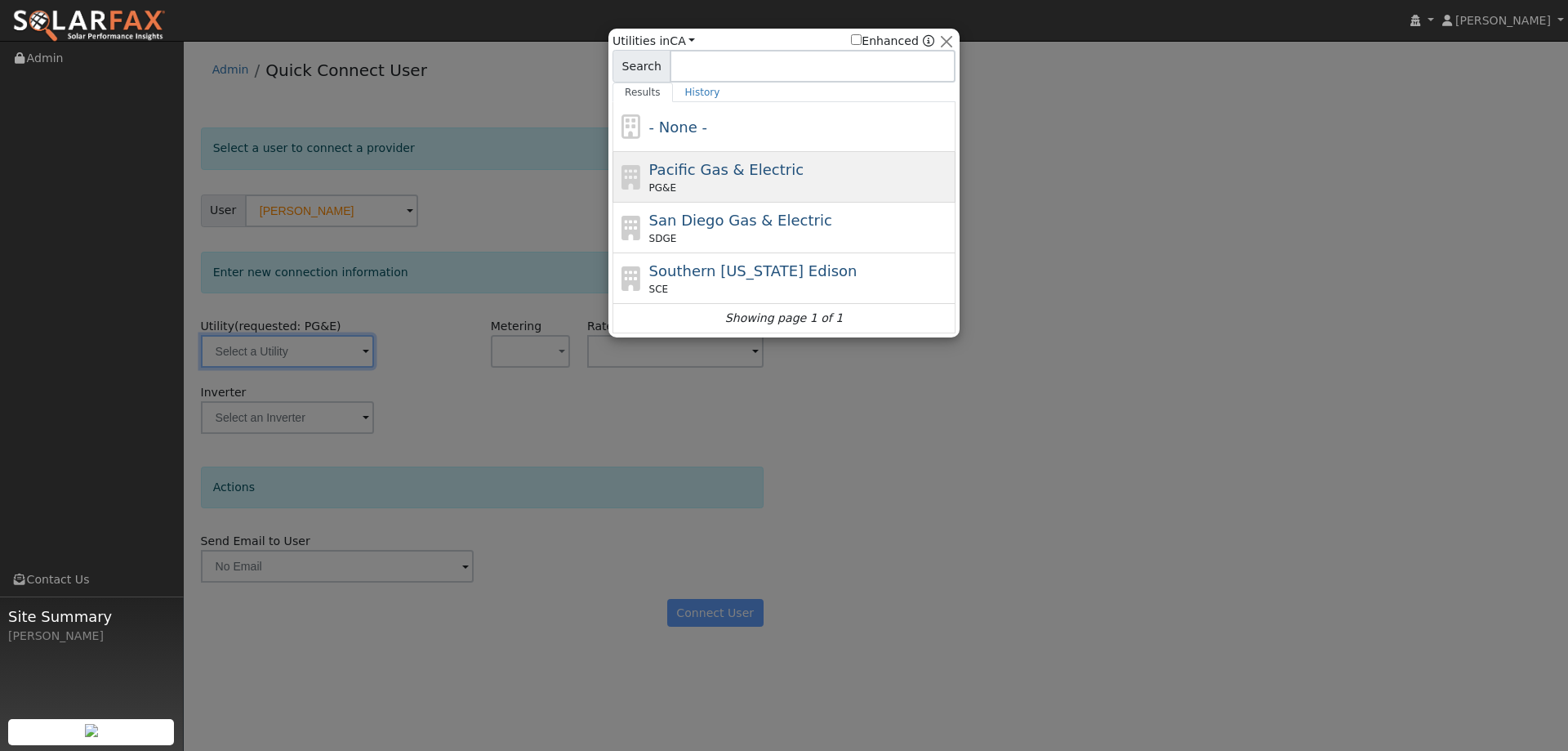
click at [710, 182] on div "PG&E" at bounding box center [800, 187] width 303 height 15
type input "PG&E"
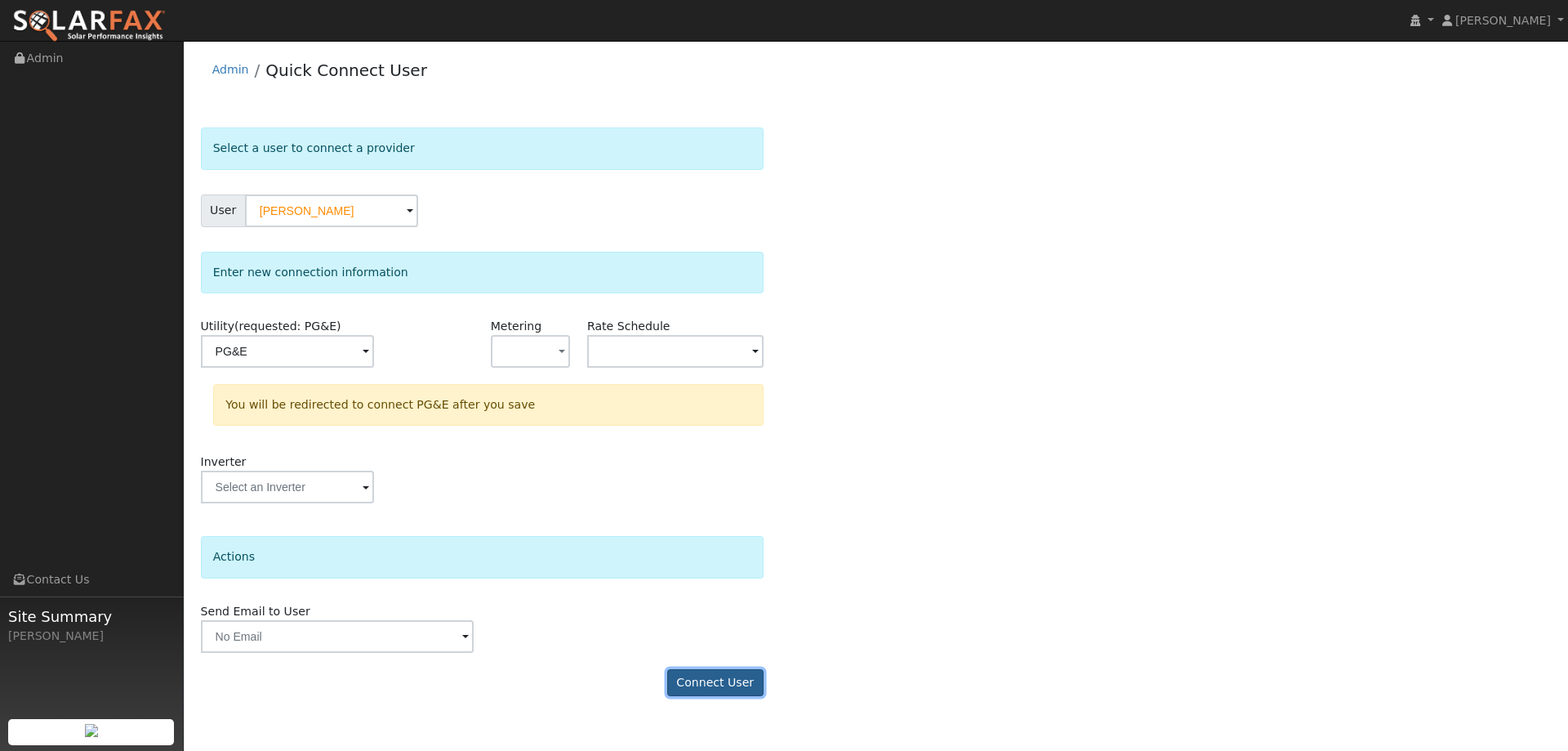
click at [740, 673] on button "Connect User" at bounding box center [715, 683] width 96 height 28
